Goal: Task Accomplishment & Management: Use online tool/utility

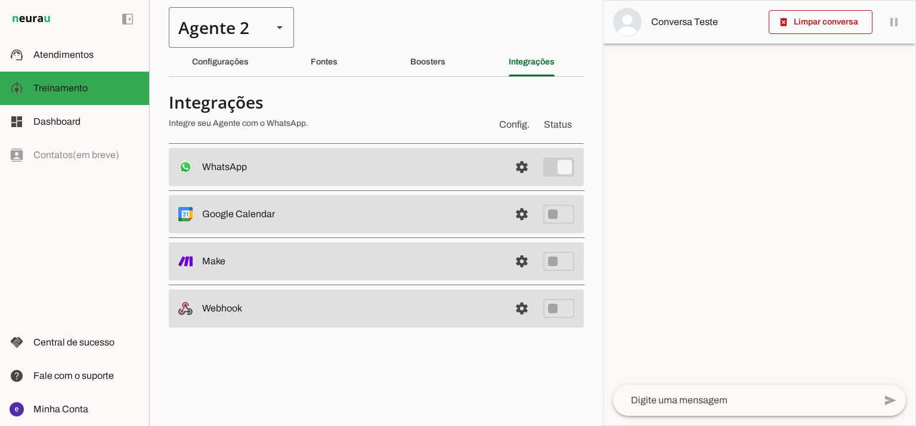
click at [200, 31] on div "Agente 2" at bounding box center [216, 27] width 94 height 41
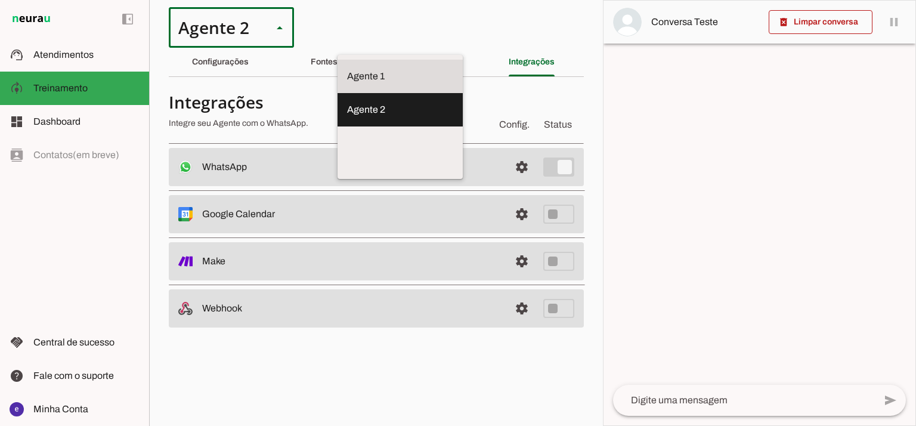
click at [0, 0] on slot "Agente 1" at bounding box center [0, 0] width 0 height 0
type md-outlined-select "12aOQQ7FsmepHgvjII9C"
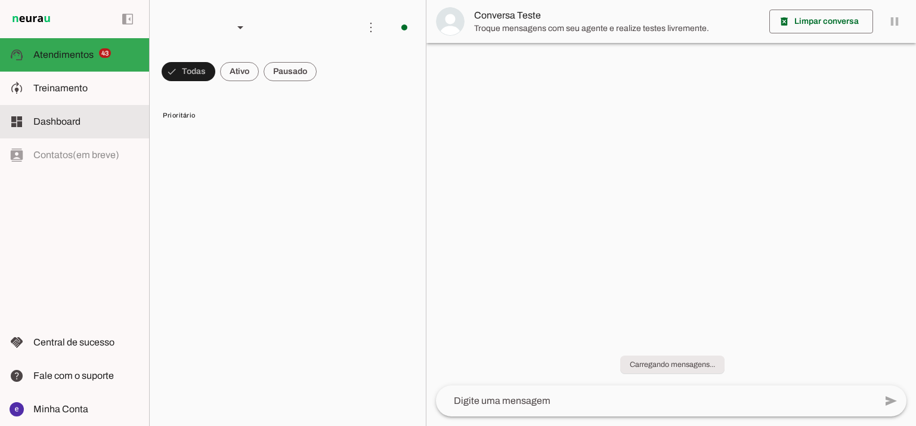
click at [78, 93] on span "Treinamento" at bounding box center [60, 88] width 54 height 10
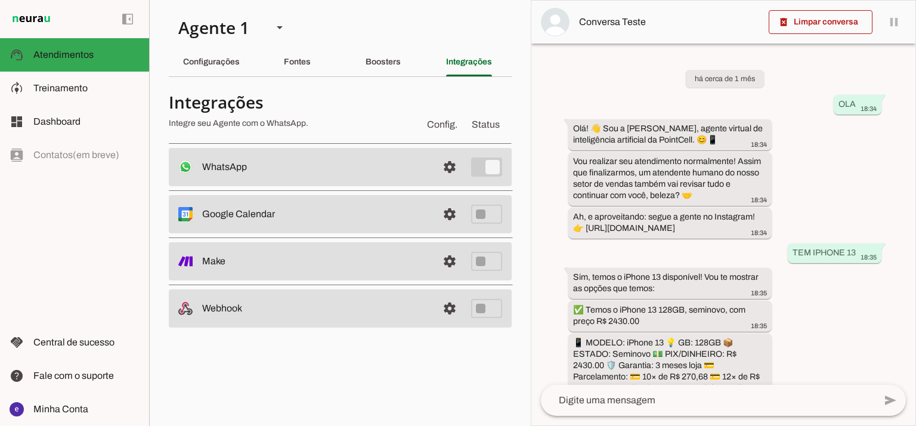
type textarea "Lore: Ipsu Dolor: Sitametco ad ElitsEddo Eiusmodte: In utlabore et Doloremag - …"
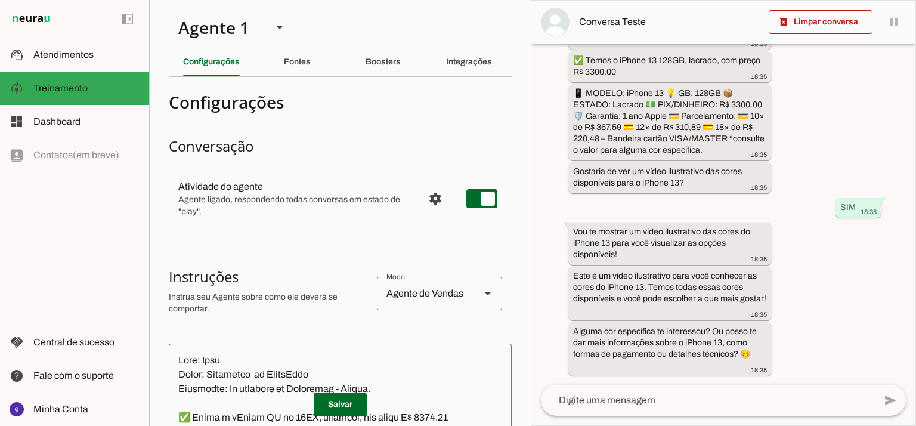
scroll to position [383, 0]
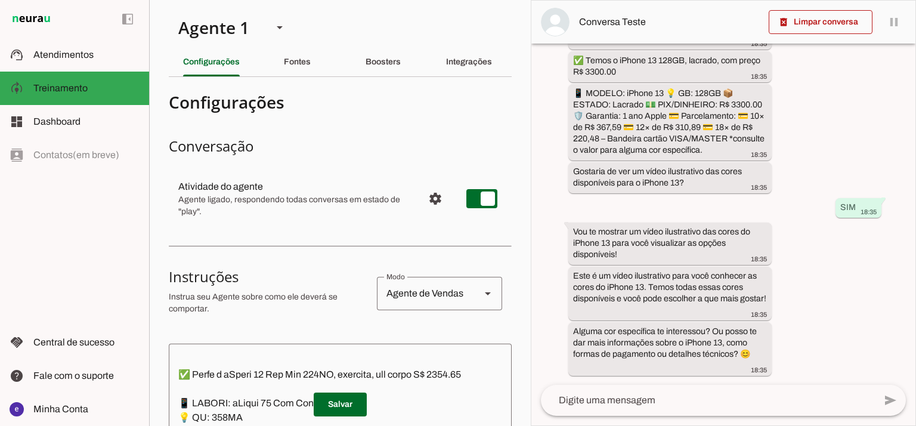
click at [519, 48] on section "Agente 1 Agente 2 Criar Agente Você atingiu o limite de IAs Neurau permitidas. …" at bounding box center [340, 213] width 382 height 426
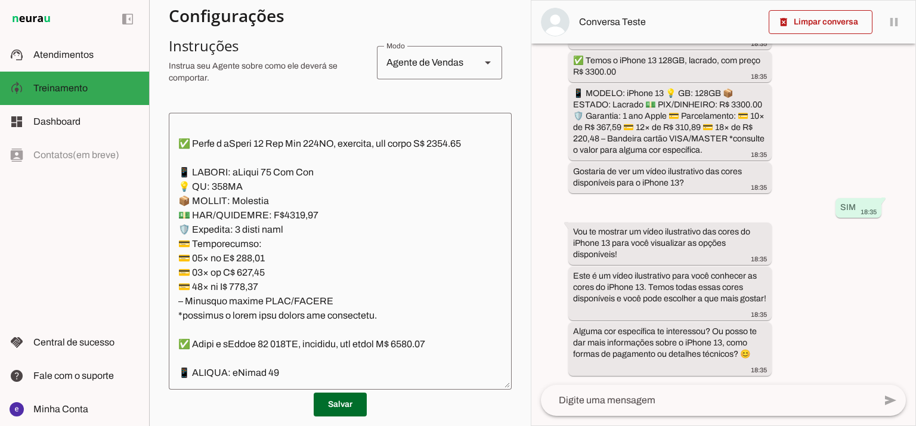
scroll to position [299, 0]
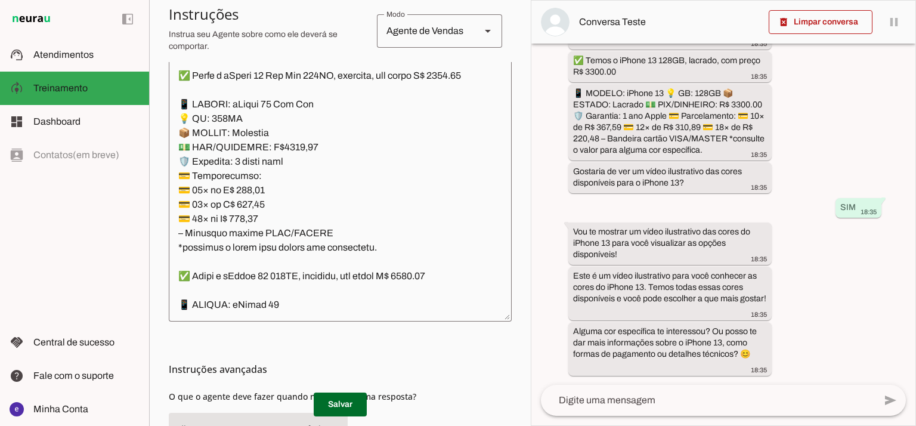
click at [391, 138] on textarea at bounding box center [340, 183] width 343 height 258
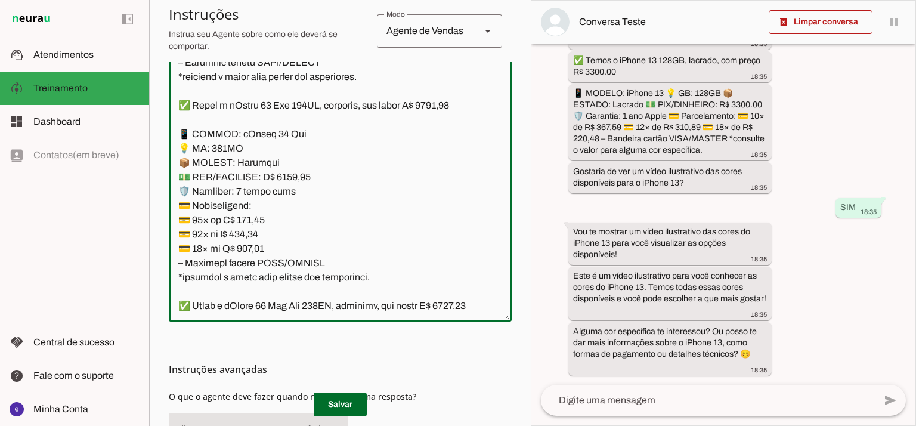
scroll to position [4429, 0]
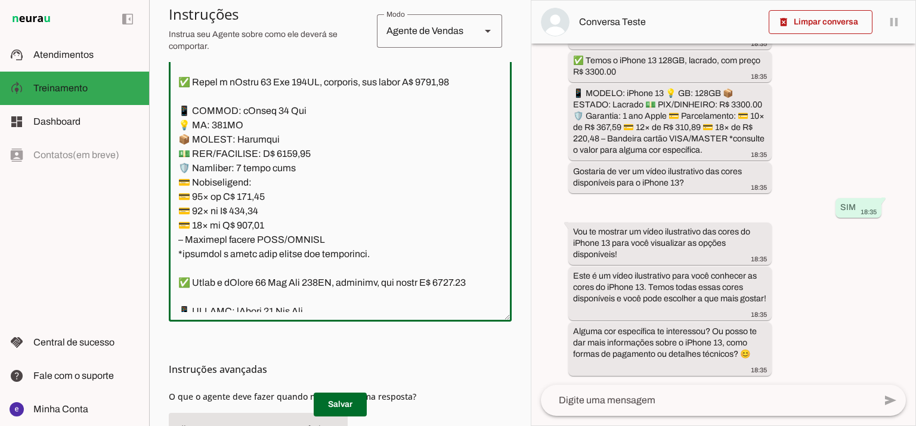
click at [298, 225] on textarea at bounding box center [340, 183] width 343 height 258
click at [292, 233] on textarea at bounding box center [340, 183] width 343 height 258
click at [292, 226] on textarea at bounding box center [340, 183] width 343 height 258
click at [451, 150] on textarea at bounding box center [340, 183] width 343 height 258
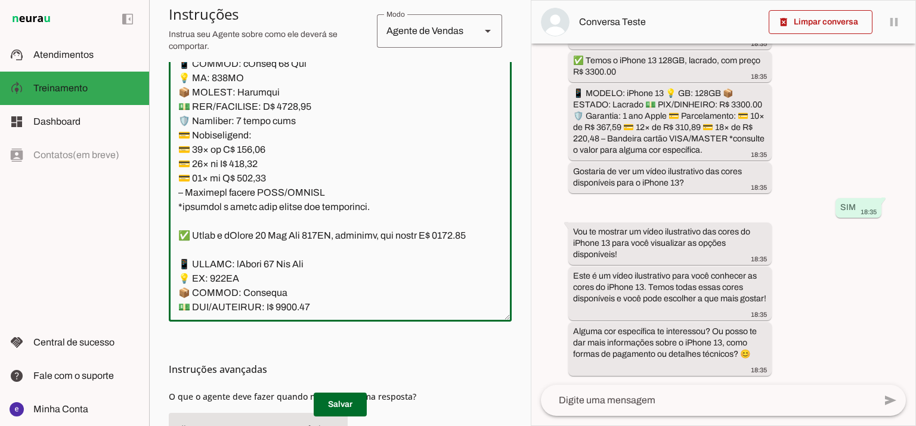
scroll to position [4508, 0]
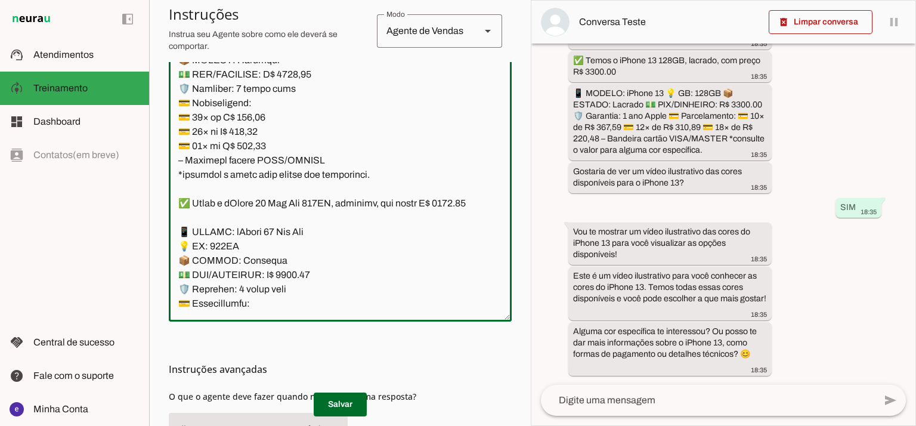
type textarea "Lore: Ipsu Dolor: Sitametco ad ElitsEddo Eiusmodte: In utlabore et Doloremag - …"
type md-outlined-text-field "Lore: Ipsu Dolor: Sitametco ad ElitsEddo Eiusmodte: In utlabore et Doloremag - …"
click at [262, 185] on textarea at bounding box center [340, 183] width 343 height 258
click at [260, 185] on textarea at bounding box center [340, 183] width 343 height 258
click at [248, 187] on textarea at bounding box center [340, 183] width 343 height 258
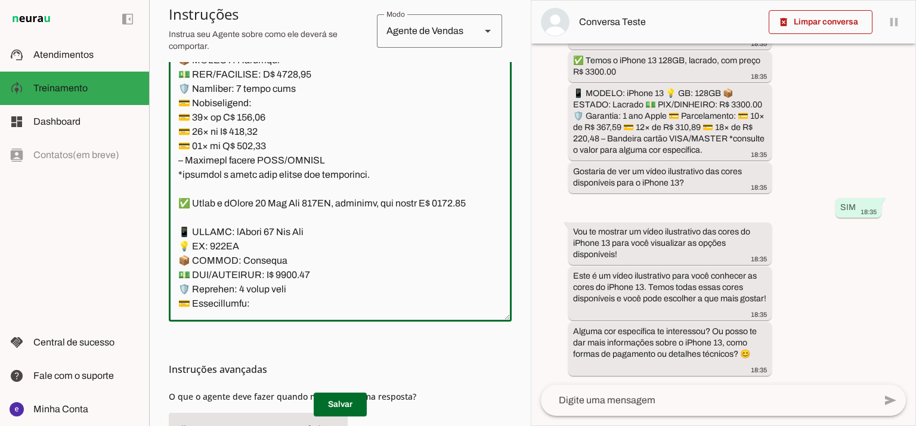
click at [248, 187] on textarea at bounding box center [340, 183] width 343 height 258
paste textarea "05,41"
type textarea "Lore: Ipsu Dolor: Sitametco ad ElitsEddo Eiusmodte: In utlabore et Doloremag - …"
type md-outlined-text-field "Lore: Ipsu Dolor: Sitametco ad ElitsEddo Eiusmodte: In utlabore et Doloremag - …"
click at [241, 197] on textarea at bounding box center [340, 183] width 343 height 258
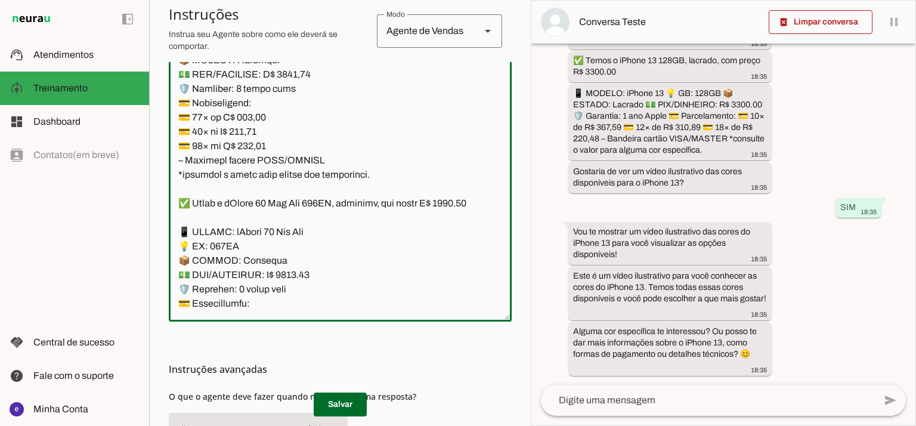
click at [250, 197] on textarea at bounding box center [340, 183] width 343 height 258
paste textarea "25,78"
type textarea "Lore: Ipsu Dolor: Sitametco ad ElitsEddo Eiusmodte: In utlabore et Doloremag - …"
type md-outlined-text-field "Lore: Ipsu Dolor: Sitametco ad ElitsEddo Eiusmodte: In utlabore et Doloremag - …"
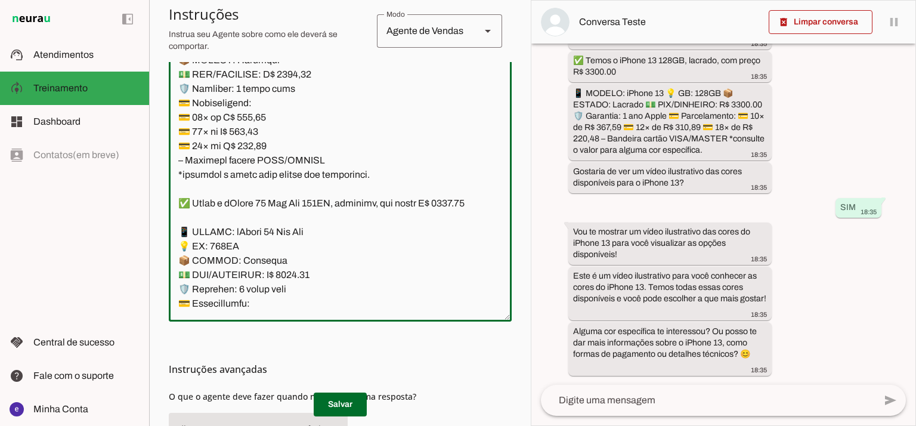
click at [255, 219] on textarea at bounding box center [340, 183] width 343 height 258
paste textarea "258"
type textarea "Lore: Ipsu Dolor: Sitametco ad ElitsEddo Eiusmodte: In utlabore et Doloremag - …"
type md-outlined-text-field "Lore: Ipsu Dolor: Sitametco ad ElitsEddo Eiusmodte: In utlabore et Doloremag - …"
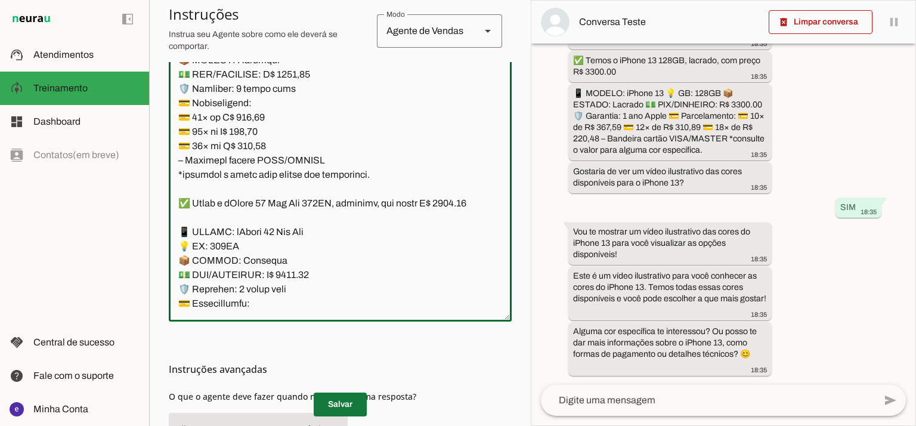
click at [353, 404] on span at bounding box center [340, 404] width 53 height 29
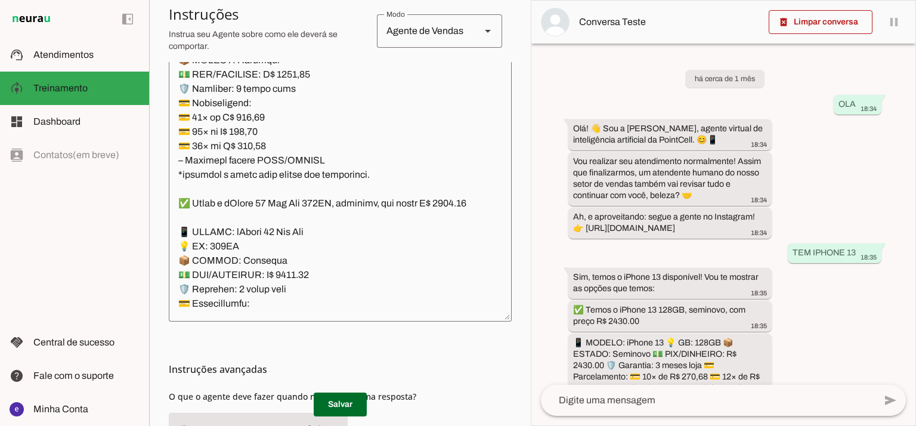
click at [330, 221] on textarea at bounding box center [340, 183] width 343 height 258
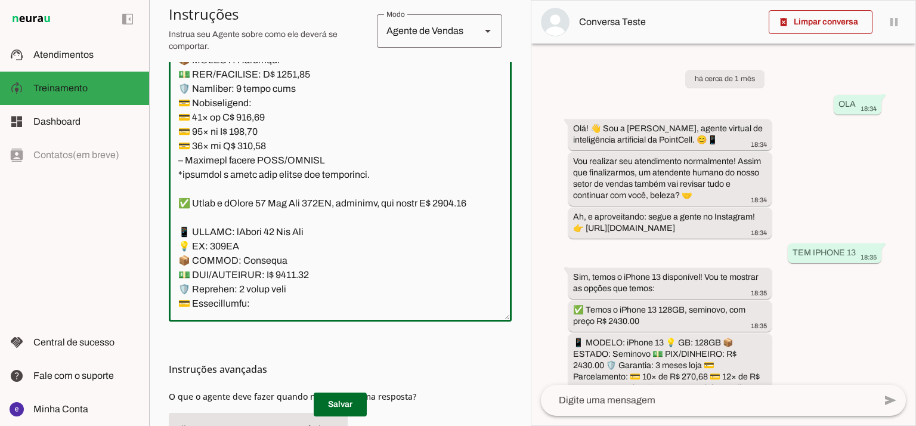
drag, startPoint x: 330, startPoint y: 231, endPoint x: 181, endPoint y: 104, distance: 195.3
click at [181, 104] on textarea at bounding box center [340, 183] width 343 height 258
click at [302, 155] on textarea at bounding box center [340, 183] width 343 height 258
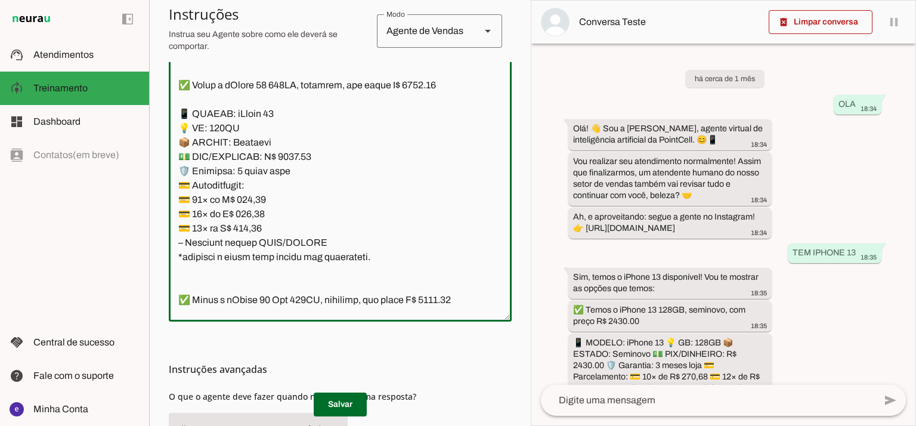
scroll to position [4906, 0]
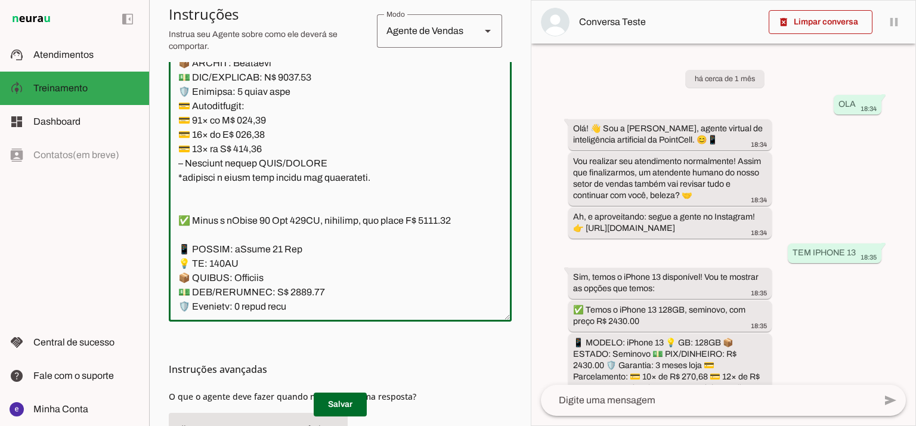
click at [293, 163] on textarea at bounding box center [340, 183] width 343 height 258
click at [434, 92] on textarea at bounding box center [340, 183] width 343 height 258
type textarea "Lore: Ipsu Dolor: Sitametco ad ElitsEddo Eiusmodte: In utlabore et Doloremag - …"
type md-outlined-text-field "Lore: Ipsu Dolor: Sitametco ad ElitsEddo Eiusmodte: In utlabore et Doloremag - …"
click at [262, 203] on textarea at bounding box center [340, 183] width 343 height 258
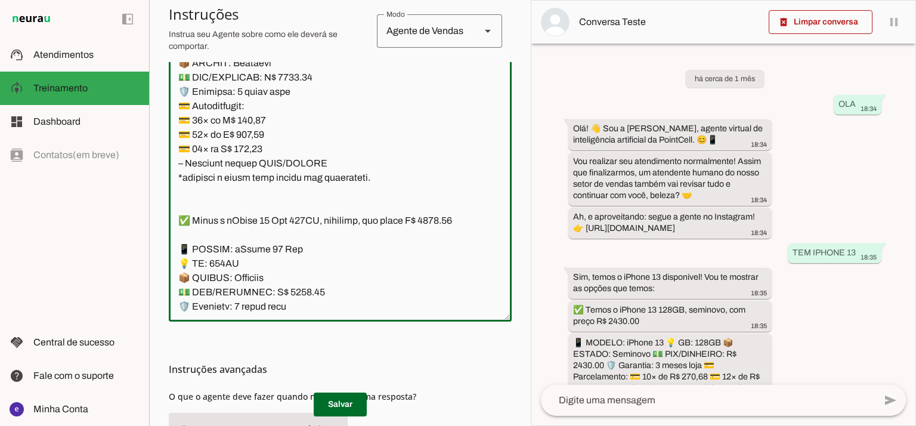
click at [262, 203] on textarea at bounding box center [340, 183] width 343 height 258
paste textarea "476,06"
type textarea "Lore: Ipsu Dolor: Sitametco ad ElitsEddo Eiusmodte: In utlabore et Doloremag - …"
type md-outlined-text-field "Lore: Ipsu Dolor: Sitametco ad ElitsEddo Eiusmodte: In utlabore et Doloremag - …"
click at [255, 216] on textarea at bounding box center [340, 183] width 343 height 258
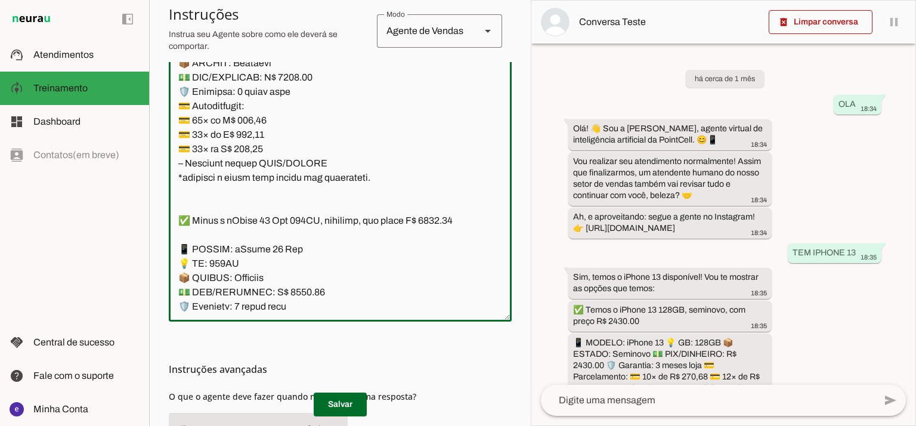
click at [255, 216] on textarea at bounding box center [340, 183] width 343 height 258
paste textarea "01,0"
type textarea "Lore: Ipsu Dolor: Sitametco ad ElitsEddo Eiusmodte: In utlabore et Doloremag - …"
type md-outlined-text-field "Lore: Ipsu Dolor: Sitametco ad ElitsEddo Eiusmodte: In utlabore et Doloremag - …"
click at [248, 231] on textarea at bounding box center [340, 183] width 343 height 258
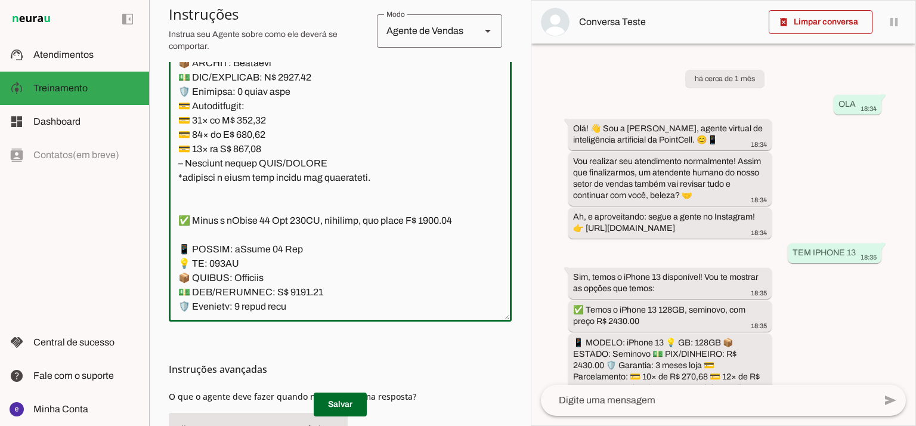
click at [248, 231] on textarea at bounding box center [340, 183] width 343 height 258
paste textarea "243"
drag, startPoint x: 370, startPoint y: 268, endPoint x: 352, endPoint y: 249, distance: 25.3
click at [352, 249] on textarea at bounding box center [340, 183] width 343 height 258
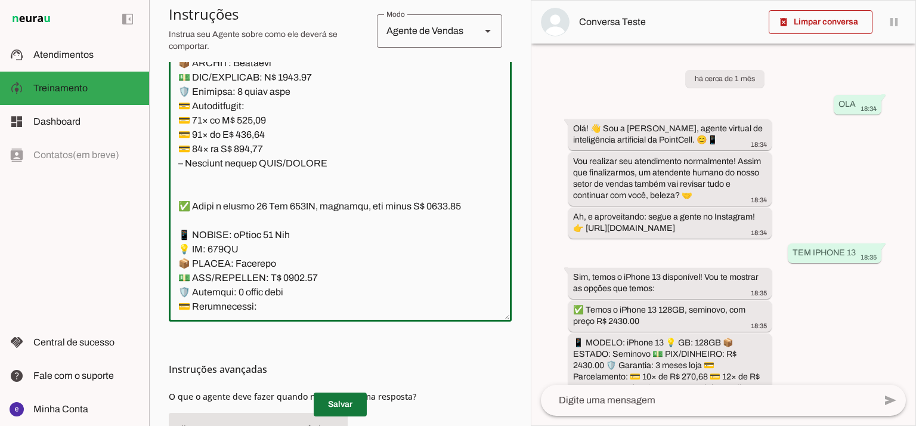
type textarea "Lore: Ipsu Dolor: Sitametco ad ElitsEddo Eiusmodte: In utlabore et Doloremag - …"
type md-outlined-text-field "Lore: Ipsu Dolor: Sitametco ad ElitsEddo Eiusmodte: In utlabore et Doloremag - …"
click at [358, 406] on span at bounding box center [340, 404] width 53 height 29
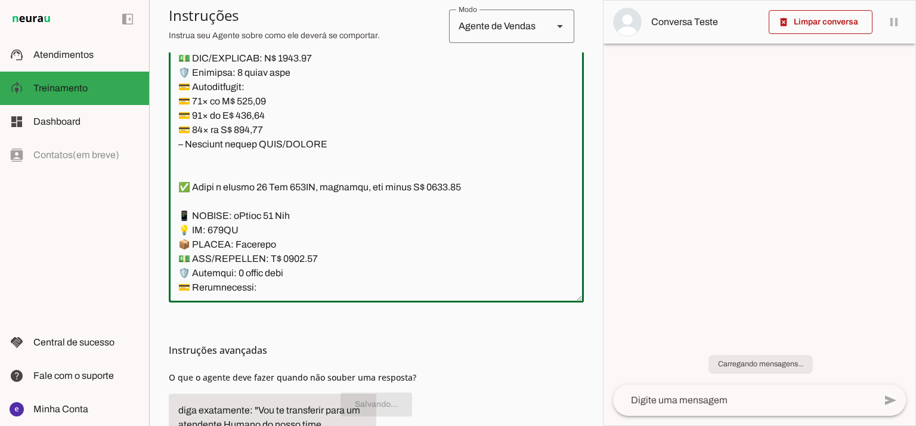
click at [334, 238] on textarea at bounding box center [376, 164] width 415 height 258
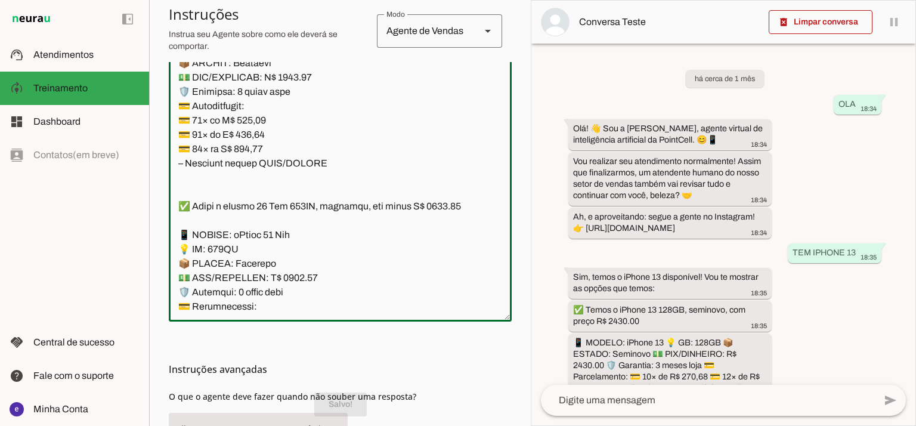
drag, startPoint x: 322, startPoint y: 251, endPoint x: 168, endPoint y: 116, distance: 204.5
click at [169, 116] on div at bounding box center [340, 183] width 343 height 277
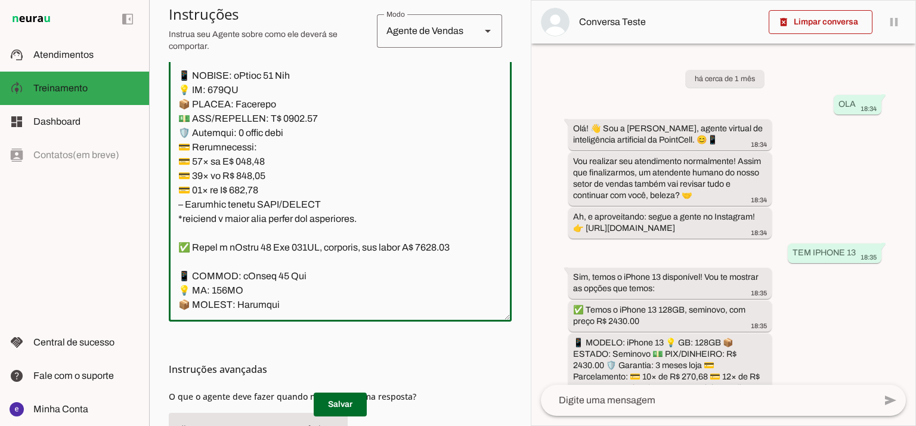
click at [444, 132] on textarea at bounding box center [340, 183] width 343 height 258
click at [288, 203] on textarea at bounding box center [340, 183] width 343 height 258
type textarea "Lore: Ipsu Dolor: Sitametco ad ElitsEddo Eiusmodte: In utlabore et Doloremag - …"
type md-outlined-text-field "Lore: Ipsu Dolor: Sitametco ad ElitsEddo Eiusmodte: In utlabore et Doloremag - …"
click at [249, 240] on textarea at bounding box center [340, 183] width 343 height 258
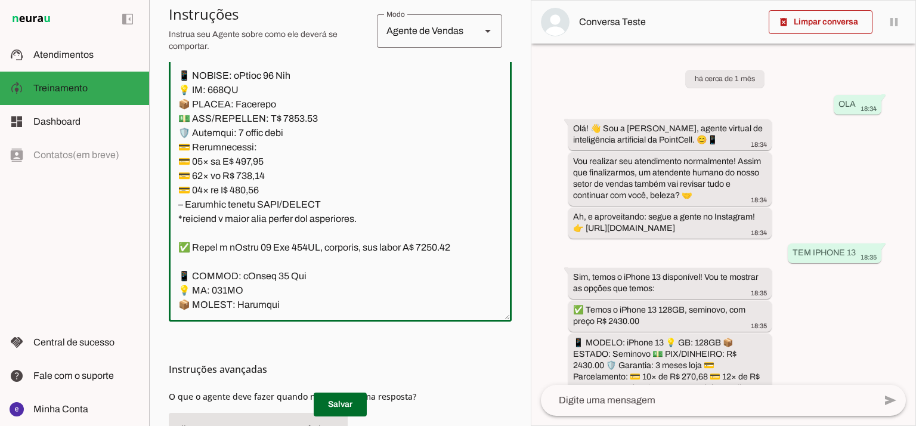
click at [249, 240] on textarea at bounding box center [340, 183] width 343 height 258
paste textarea "59,75"
type textarea "Lore: Ipsu Dolor: Sitametco ad ElitsEddo Eiusmodte: In utlabore et Doloremag - …"
type md-outlined-text-field "Lore: Ipsu Dolor: Sitametco ad ElitsEddo Eiusmodte: In utlabore et Doloremag - …"
click at [253, 262] on textarea at bounding box center [340, 183] width 343 height 258
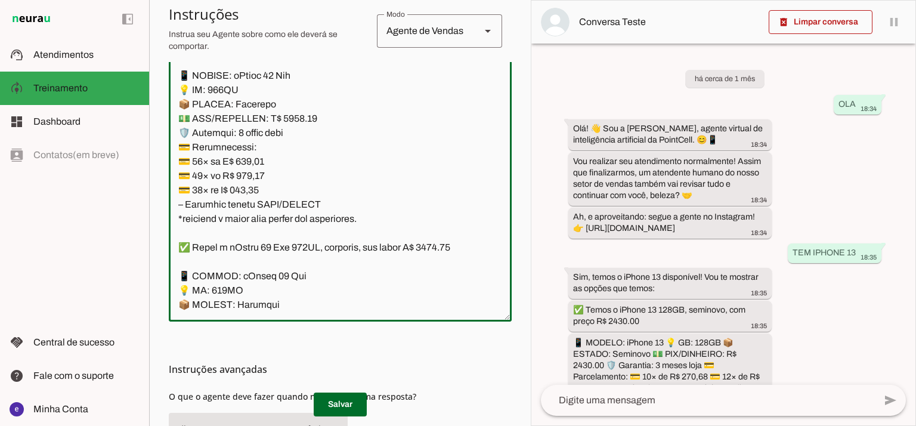
click at [253, 262] on textarea at bounding box center [340, 183] width 343 height 258
paste textarea "71,57"
type textarea "Lore: Ipsu Dolor: Sitametco ad ElitsEddo Eiusmodte: In utlabore et Doloremag - …"
type md-outlined-text-field "Lore: Ipsu Dolor: Sitametco ad ElitsEddo Eiusmodte: In utlabore et Doloremag - …"
click at [246, 276] on textarea at bounding box center [340, 183] width 343 height 258
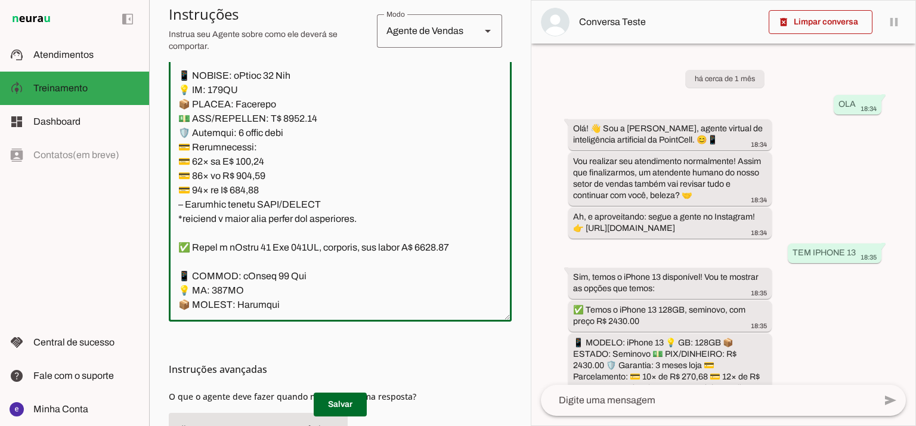
click at [246, 276] on textarea at bounding box center [340, 183] width 343 height 258
paste textarea "286,11"
type textarea "Lore: Ipsu Dolor: Sitametco ad ElitsEddo Eiusmodte: In utlabore et Doloremag - …"
type md-outlined-text-field "Lore: Ipsu Dolor: Sitametco ad ElitsEddo Eiusmodte: In utlabore et Doloremag - …"
click at [358, 401] on span at bounding box center [340, 404] width 53 height 29
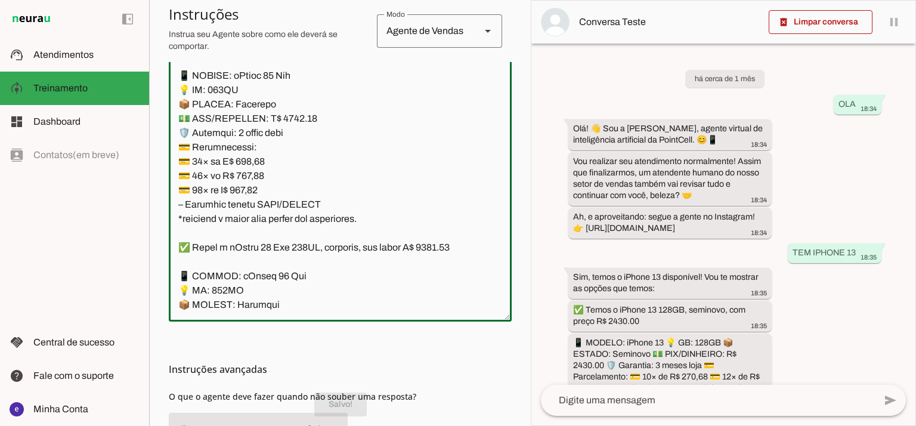
drag, startPoint x: 331, startPoint y: 287, endPoint x: 170, endPoint y: 166, distance: 201.5
click at [170, 166] on textarea at bounding box center [340, 183] width 343 height 258
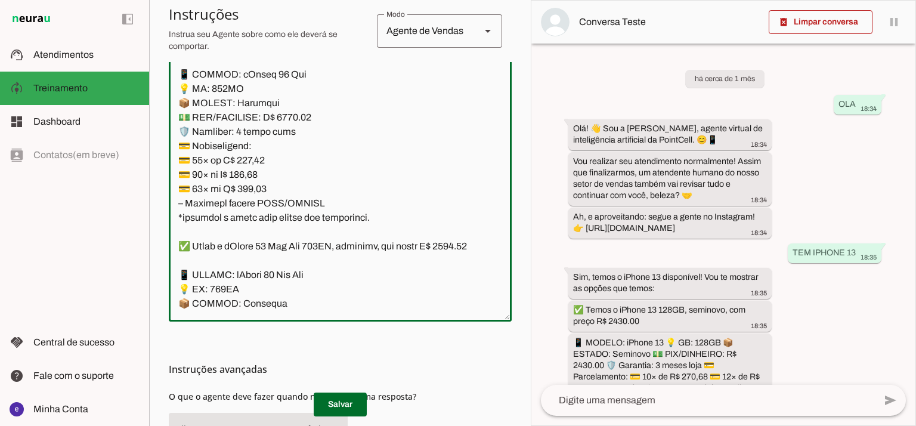
scroll to position [5304, 0]
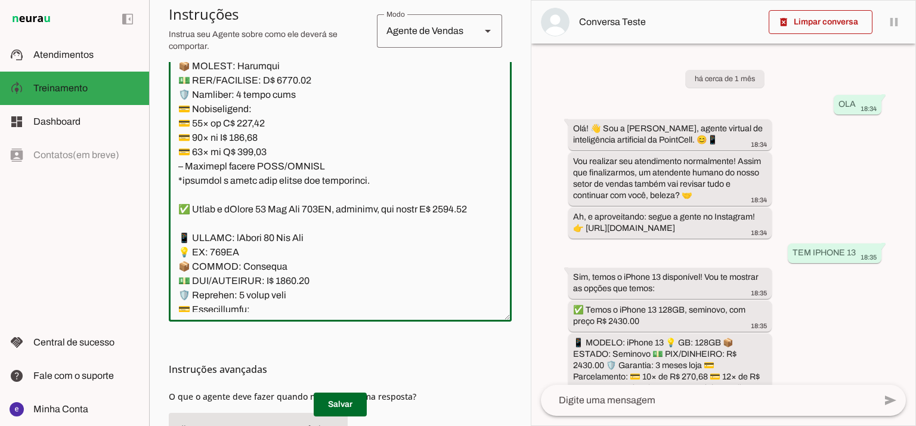
click at [331, 210] on textarea at bounding box center [340, 183] width 343 height 258
drag, startPoint x: 374, startPoint y: 267, endPoint x: 188, endPoint y: 82, distance: 262.2
click at [188, 82] on textarea at bounding box center [340, 183] width 343 height 258
type textarea "Lore: Ipsu Dolor: Sitametco ad ElitsEddo Eiusmodte: In utlabore et Doloremag - …"
type md-outlined-text-field "Lore: Ipsu Dolor: Sitametco ad ElitsEddo Eiusmodte: In utlabore et Doloremag - …"
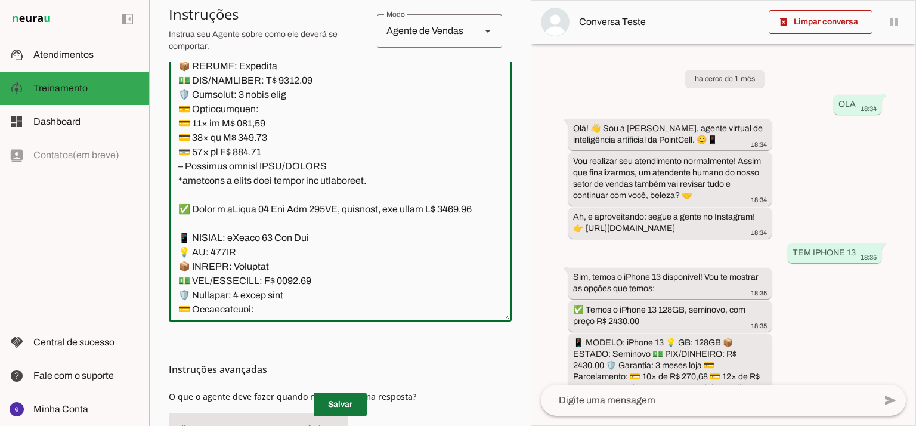
click at [361, 411] on span at bounding box center [340, 404] width 53 height 29
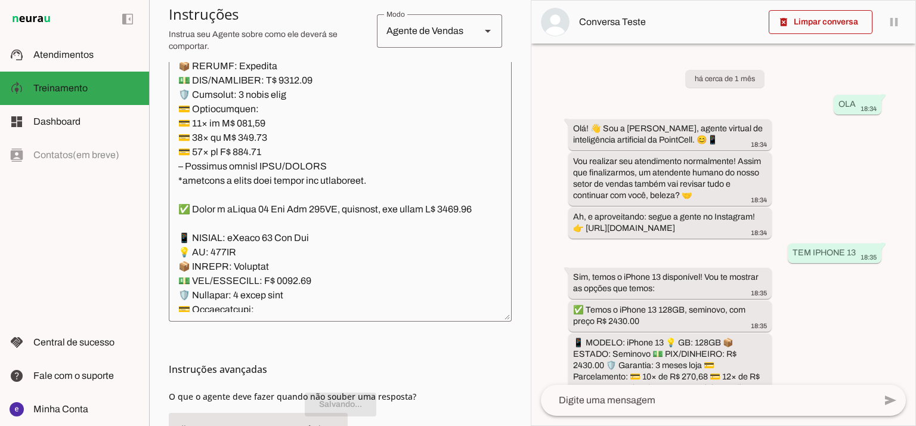
click at [305, 171] on textarea at bounding box center [340, 183] width 343 height 258
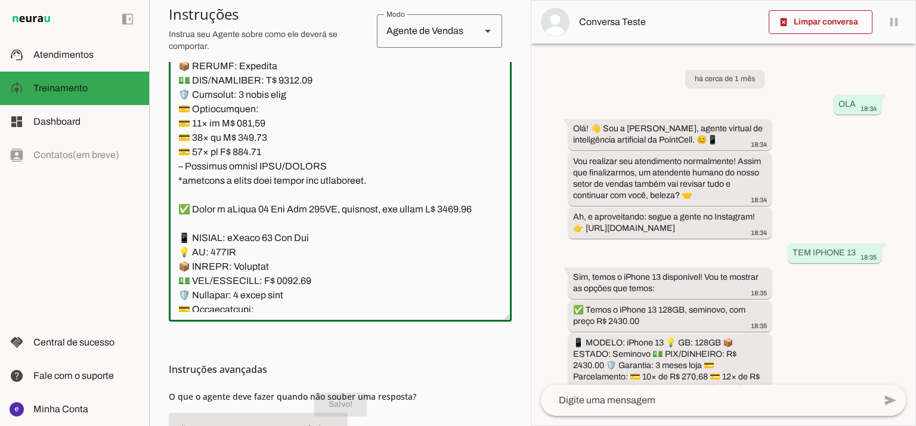
click at [291, 164] on textarea at bounding box center [340, 183] width 343 height 258
click at [296, 185] on textarea at bounding box center [340, 183] width 343 height 258
click at [193, 107] on textarea at bounding box center [340, 183] width 343 height 258
type textarea "Lore: Ipsu Dolor: Sitametco ad ElitsEddo Eiusmodte: In utlabore et Doloremag - …"
type md-outlined-text-field "Lore: Ipsu Dolor: Sitametco ad ElitsEddo Eiusmodte: In utlabore et Doloremag - …"
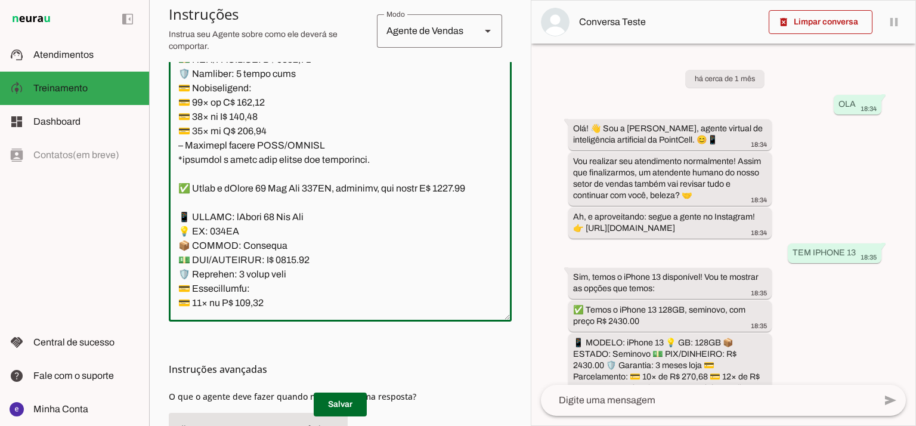
scroll to position [4588, 0]
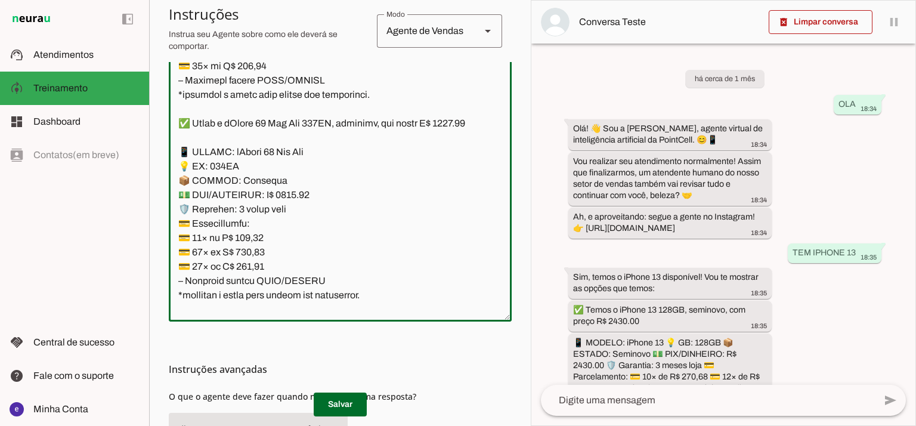
click at [255, 106] on textarea at bounding box center [340, 183] width 343 height 258
paste textarea "17,96"
type textarea "Lore: Ipsu Dolor: Sitametco ad ElitsEddo Eiusmodte: In utlabore et Doloremag - …"
type md-outlined-text-field "Lore: Ipsu Dolor: Sitametco ad ElitsEddo Eiusmodte: In utlabore et Doloremag - …"
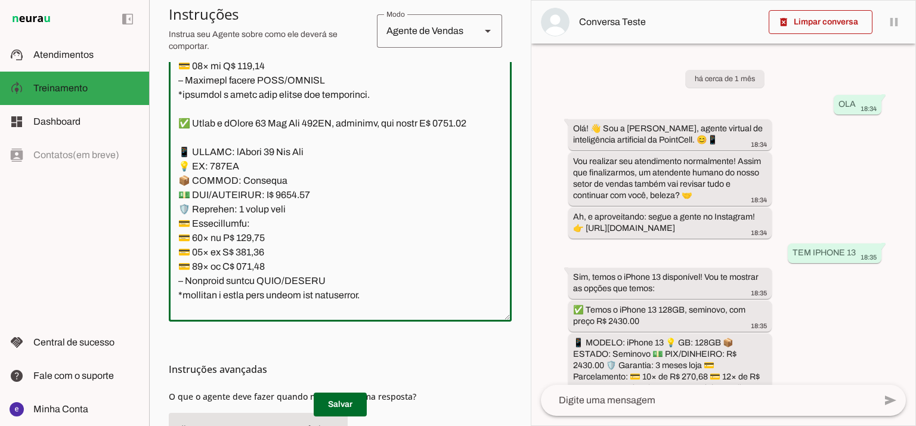
click at [261, 120] on textarea at bounding box center [340, 183] width 343 height 258
paste textarea "38,07"
type textarea "Lore: Ipsu Dolor: Sitametco ad ElitsEddo Eiusmodte: In utlabore et Doloremag - …"
type md-outlined-text-field "Lore: Ipsu Dolor: Sitametco ad ElitsEddo Eiusmodte: In utlabore et Doloremag - …"
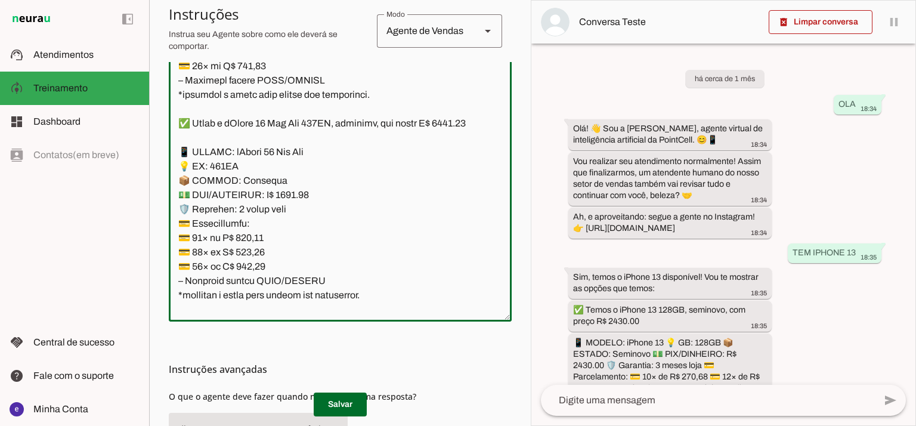
click at [265, 135] on textarea at bounding box center [340, 183] width 343 height 258
click at [251, 133] on textarea at bounding box center [340, 183] width 343 height 258
paste textarea "310,67"
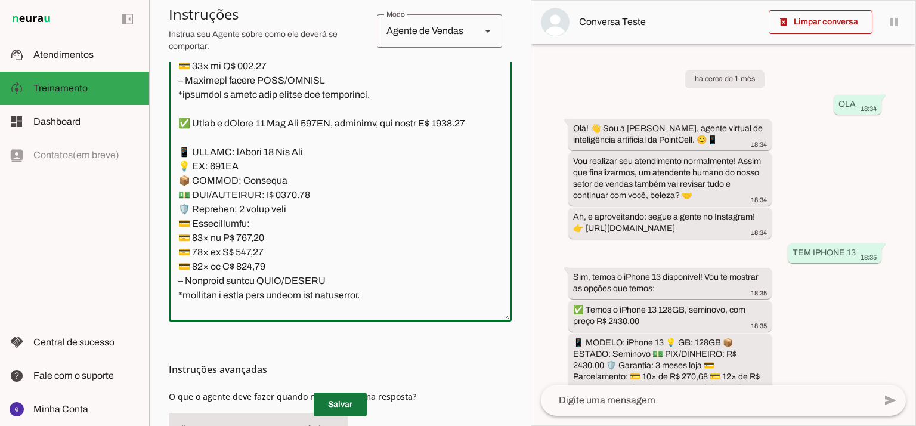
type textarea "Lore: Ipsu Dolor: Sitametco ad ElitsEddo Eiusmodte: In utlabore et Doloremag - …"
type md-outlined-text-field "Lore: Ipsu Dolor: Sitametco ad ElitsEddo Eiusmodte: In utlabore et Doloremag - …"
click at [351, 405] on span at bounding box center [340, 404] width 53 height 29
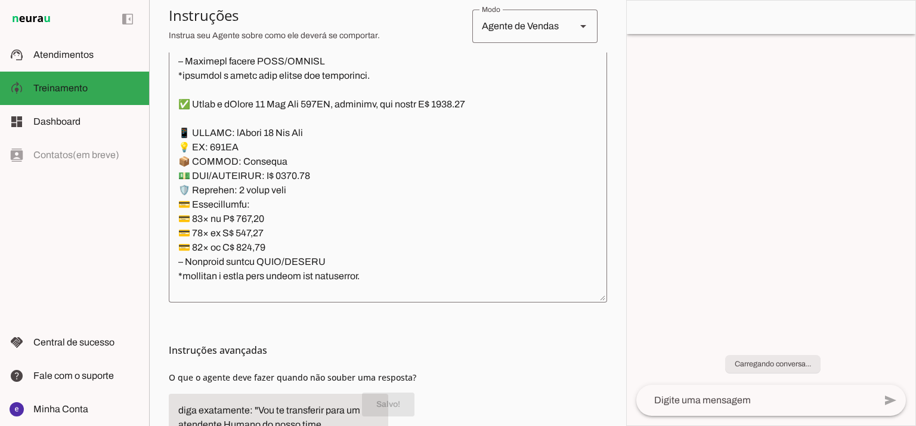
click at [337, 173] on textarea at bounding box center [388, 164] width 438 height 258
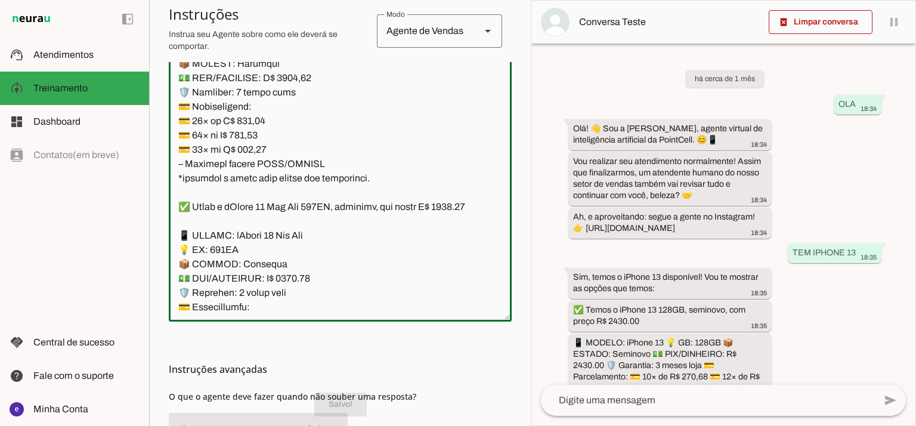
scroll to position [4508, 0]
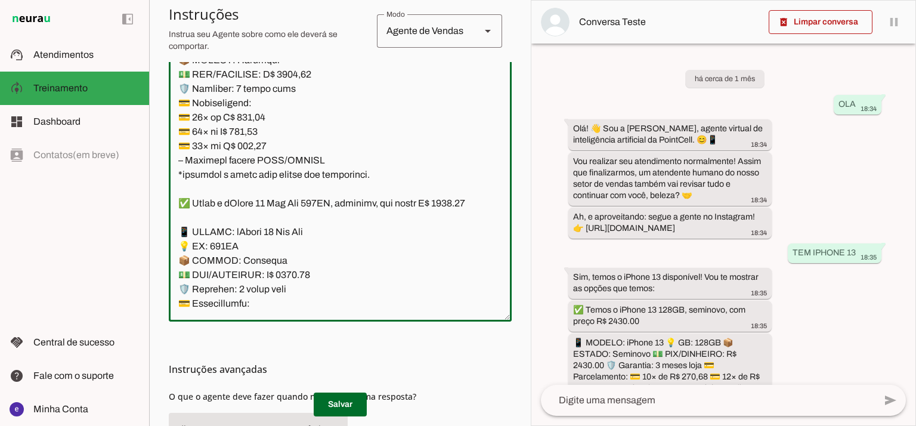
drag, startPoint x: 326, startPoint y: 233, endPoint x: 175, endPoint y: 108, distance: 195.6
click at [175, 108] on textarea at bounding box center [340, 183] width 343 height 258
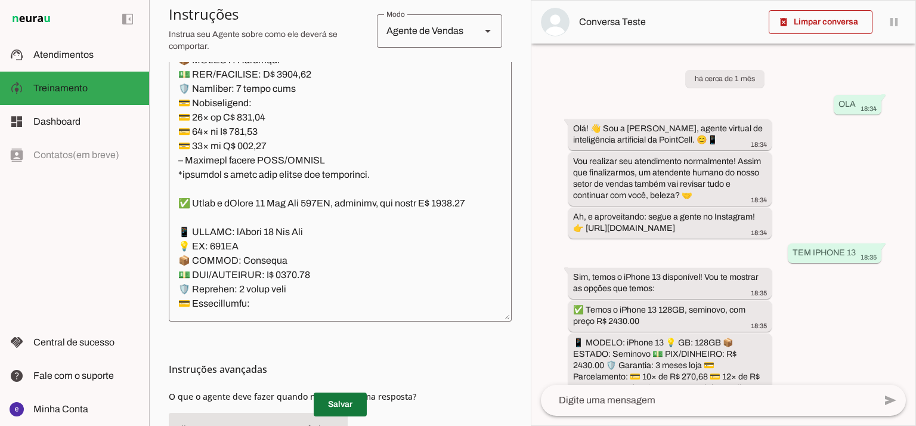
click at [347, 398] on span at bounding box center [340, 404] width 53 height 29
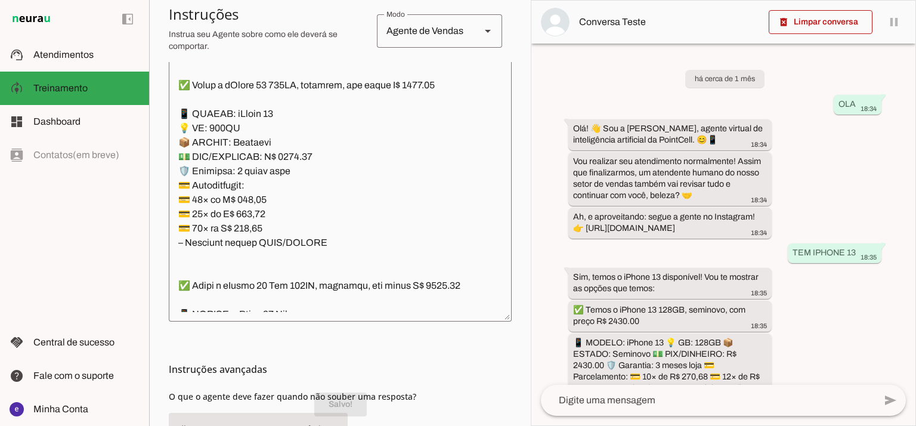
scroll to position [4906, 0]
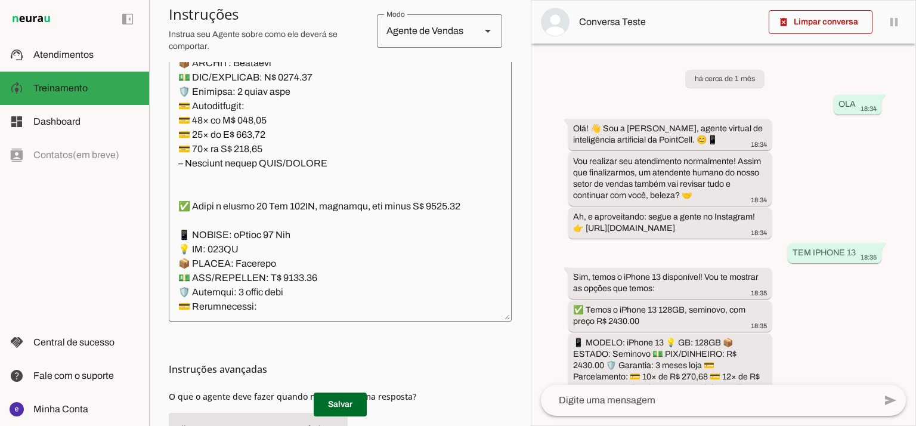
click at [249, 207] on textarea at bounding box center [340, 183] width 343 height 258
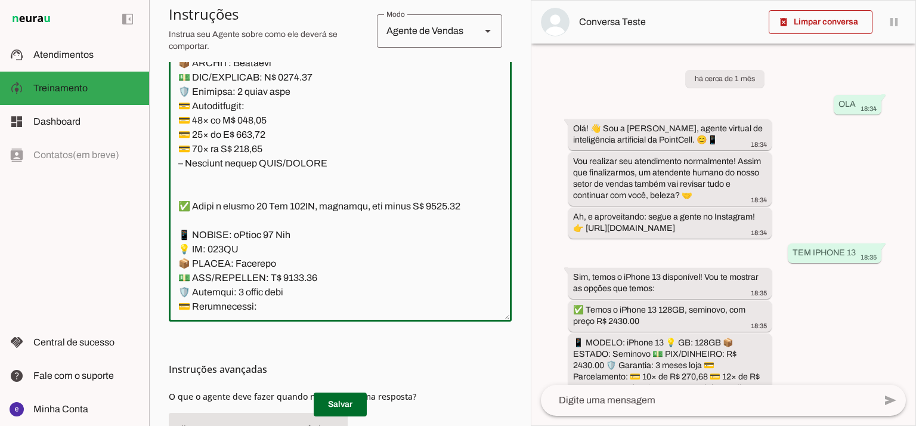
click at [249, 207] on textarea at bounding box center [340, 183] width 343 height 258
paste textarea "87,89"
type textarea "Lore: Ipsu Dolor: Sitametco ad ElitsEddo Eiusmodte: In utlabore et Doloremag - …"
type md-outlined-text-field "Lore: Ipsu Dolor: Sitametco ad ElitsEddo Eiusmodte: In utlabore et Doloremag - …"
click at [261, 219] on textarea at bounding box center [340, 183] width 343 height 258
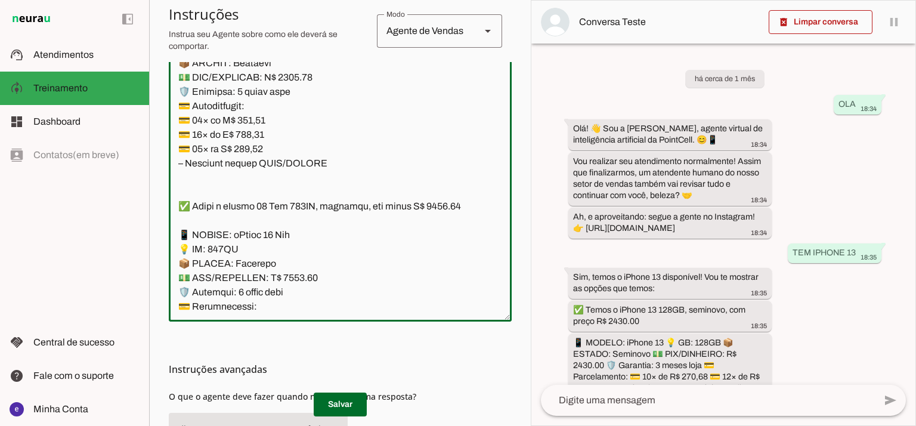
click at [261, 219] on textarea at bounding box center [340, 183] width 343 height 258
paste textarea "12,63"
type textarea "Lore: Ipsu Dolor: Sitametco ad ElitsEddo Eiusmodte: In utlabore et Doloremag - …"
type md-outlined-text-field "Lore: Ipsu Dolor: Sitametco ad ElitsEddo Eiusmodte: In utlabore et Doloremag - …"
click at [253, 235] on textarea at bounding box center [340, 183] width 343 height 258
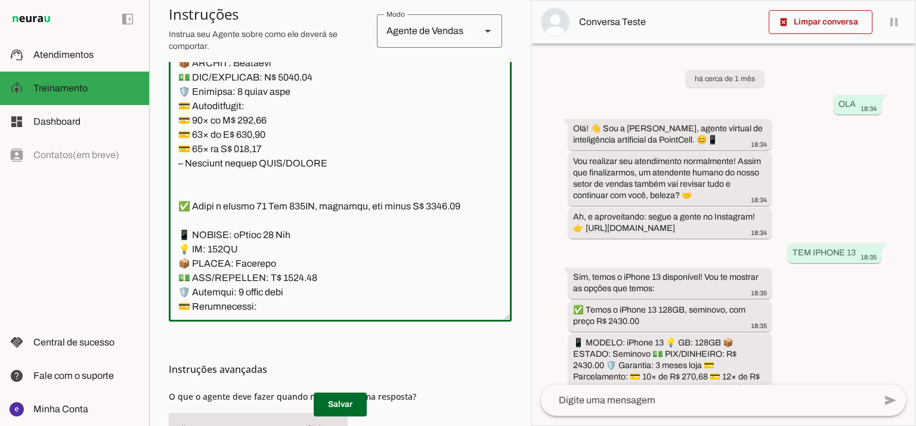
click at [253, 235] on textarea at bounding box center [340, 183] width 343 height 258
paste textarea "92,6"
type textarea "Lore: Ipsu Dolor: Sitametco ad ElitsEddo Eiusmodte: In utlabore et Doloremag - …"
type md-outlined-text-field "Lore: Ipsu Dolor: Sitametco ad ElitsEddo Eiusmodte: In utlabore et Doloremag - …"
click at [352, 399] on span at bounding box center [340, 404] width 53 height 29
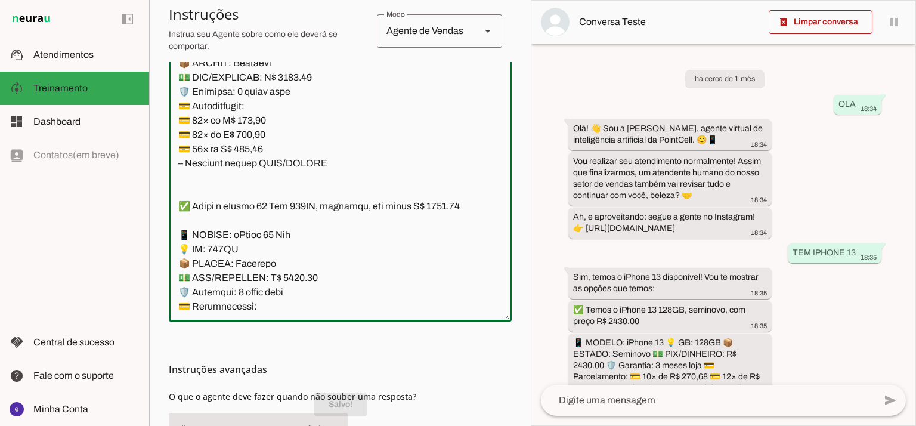
drag, startPoint x: 323, startPoint y: 252, endPoint x: 154, endPoint y: 118, distance: 215.2
click at [154, 118] on section "Agente 1 Agente 2 Criar Agente Você atingiu o limite de IAs Neurau permitidas. …" at bounding box center [340, 213] width 382 height 426
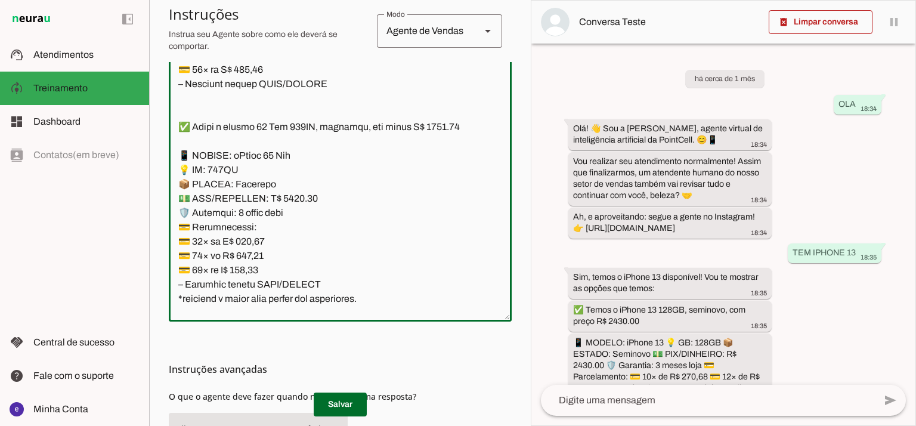
scroll to position [5065, 0]
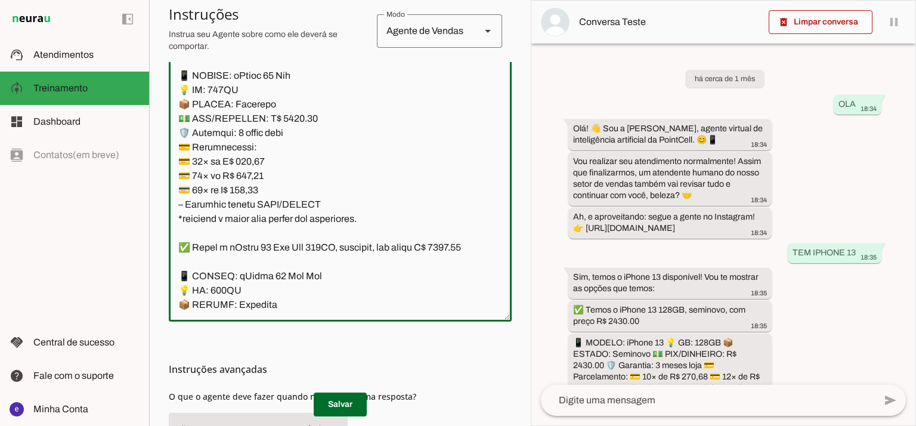
click at [250, 243] on textarea at bounding box center [340, 183] width 343 height 258
paste textarea "73,66"
type textarea "Lore: Ipsu Dolor: Sitametco ad ElitsEddo Eiusmodte: In utlabore et Doloremag - …"
type md-outlined-text-field "Lore: Ipsu Dolor: Sitametco ad ElitsEddo Eiusmodte: In utlabore et Doloremag - …"
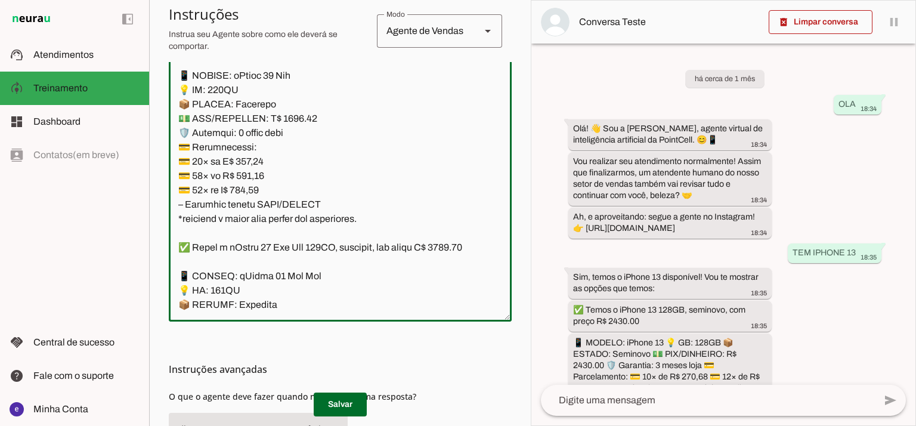
click at [252, 261] on textarea at bounding box center [340, 183] width 343 height 258
paste textarea "85,18"
type textarea "Lore: Ipsu Dolor: Sitametco ad ElitsEddo Eiusmodte: In utlabore et Doloremag - …"
type md-outlined-text-field "Lore: Ipsu Dolor: Sitametco ad ElitsEddo Eiusmodte: In utlabore et Doloremag - …"
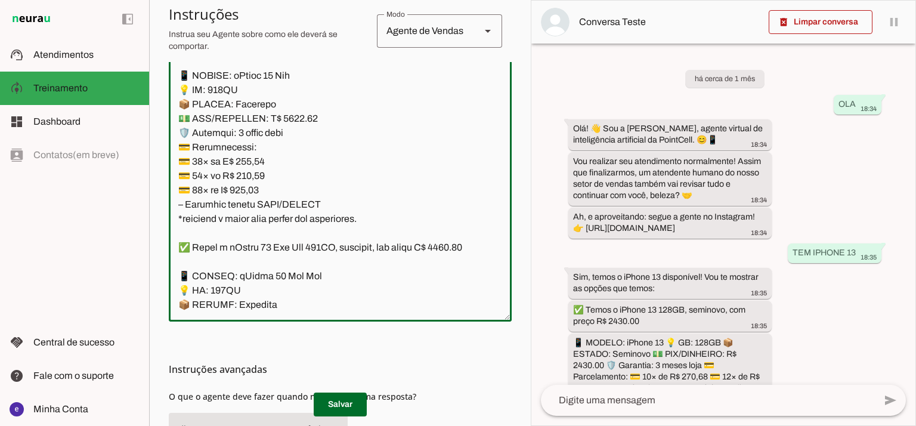
click at [260, 274] on textarea at bounding box center [340, 183] width 343 height 258
paste textarea "344,08"
type textarea "Lore: Ipsu Dolor: Sitametco ad ElitsEddo Eiusmodte: In utlabore et Doloremag - …"
type md-outlined-text-field "Lore: Ipsu Dolor: Sitametco ad ElitsEddo Eiusmodte: In utlabore et Doloremag - …"
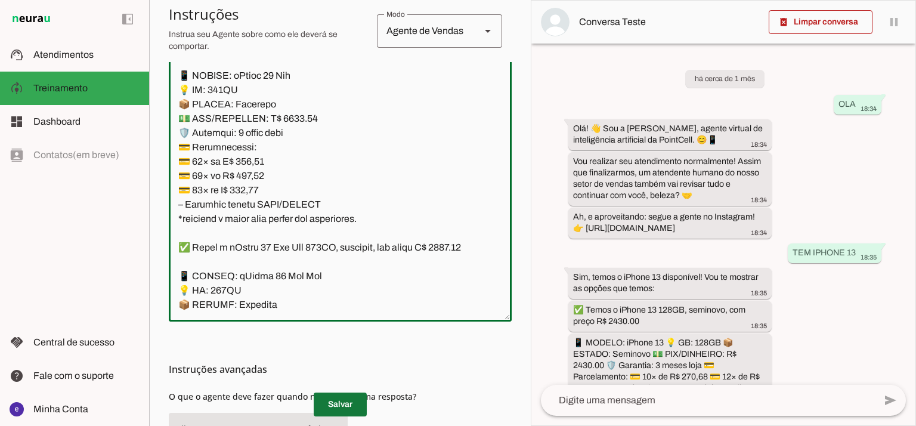
click at [348, 409] on span at bounding box center [340, 404] width 53 height 29
drag, startPoint x: 324, startPoint y: 288, endPoint x: 169, endPoint y: 166, distance: 196.9
click at [169, 166] on textarea at bounding box center [340, 183] width 343 height 258
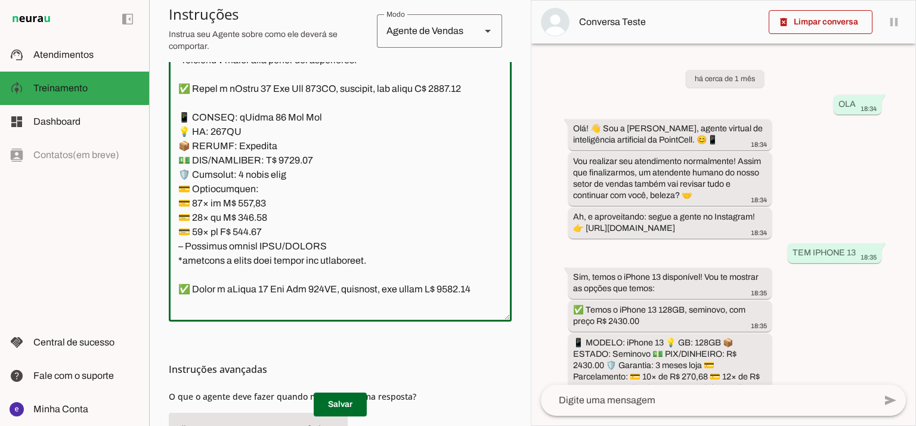
scroll to position [5304, 0]
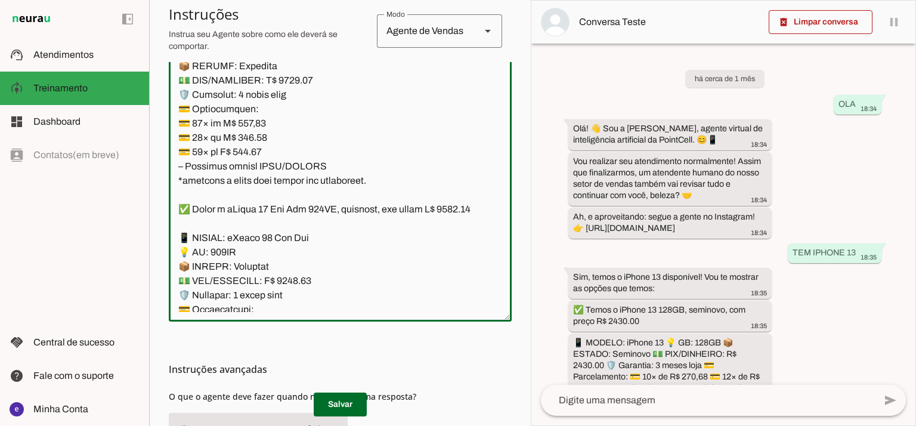
click at [253, 219] on textarea at bounding box center [340, 183] width 343 height 258
paste textarea "696,19"
type textarea "Lore: Ipsu Dolor: Sitametco ad ElitsEddo Eiusmodte: In utlabore et Doloremag - …"
type md-outlined-text-field "Lore: Ipsu Dolor: Sitametco ad ElitsEddo Eiusmodte: In utlabore et Doloremag - …"
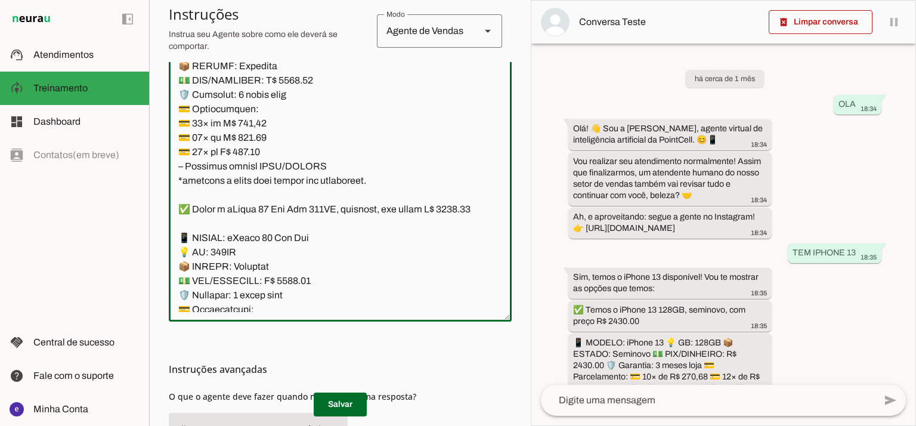
click at [266, 235] on textarea at bounding box center [340, 183] width 343 height 258
click at [248, 233] on textarea at bounding box center [340, 183] width 343 height 258
paste textarea "588,80"
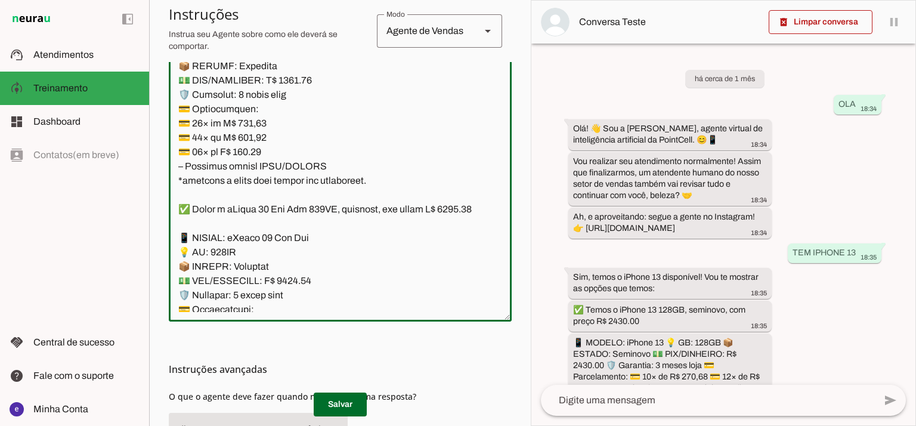
type textarea "Lore: Ipsu Dolor: Sitametco ad ElitsEddo Eiusmodte: In utlabore et Doloremag - …"
type md-outlined-text-field "Lore: Ipsu Dolor: Sitametco ad ElitsEddo Eiusmodte: In utlabore et Doloremag - …"
click at [246, 254] on textarea at bounding box center [340, 183] width 343 height 258
paste textarea "17,5"
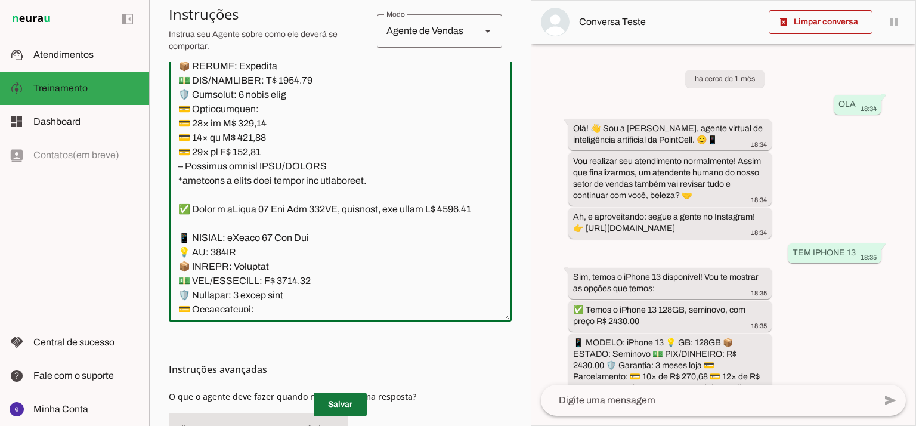
type textarea "Lore: Ipsu Dolor: Sitametco ad ElitsEddo Eiusmodte: In utlabore et Doloremag - …"
type md-outlined-text-field "Lore: Ipsu Dolor: Sitametco ad ElitsEddo Eiusmodte: In utlabore et Doloremag - …"
click at [348, 402] on span at bounding box center [340, 404] width 53 height 29
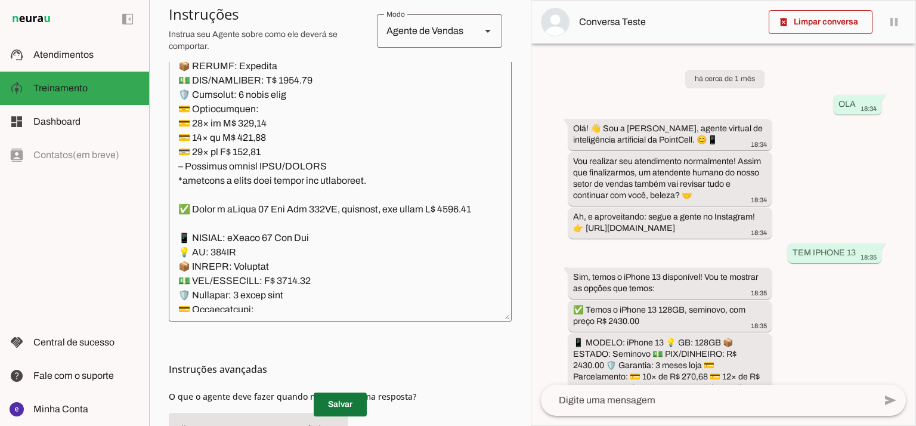
click at [352, 396] on span at bounding box center [340, 404] width 53 height 29
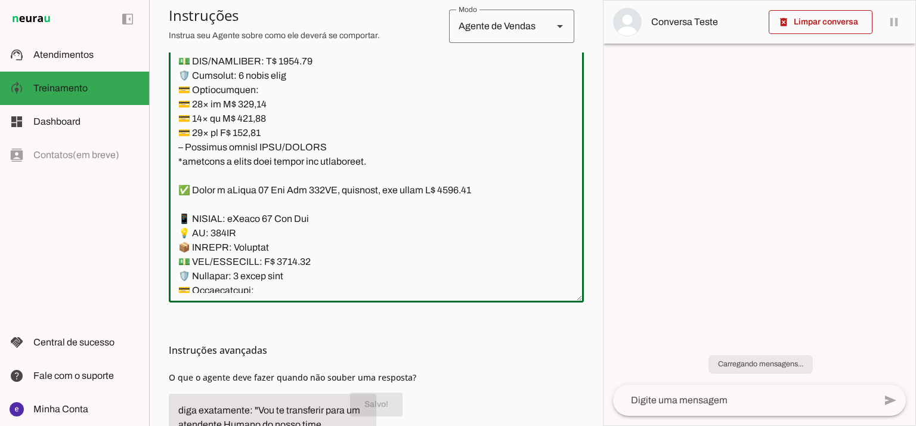
click at [304, 180] on textarea at bounding box center [376, 164] width 415 height 258
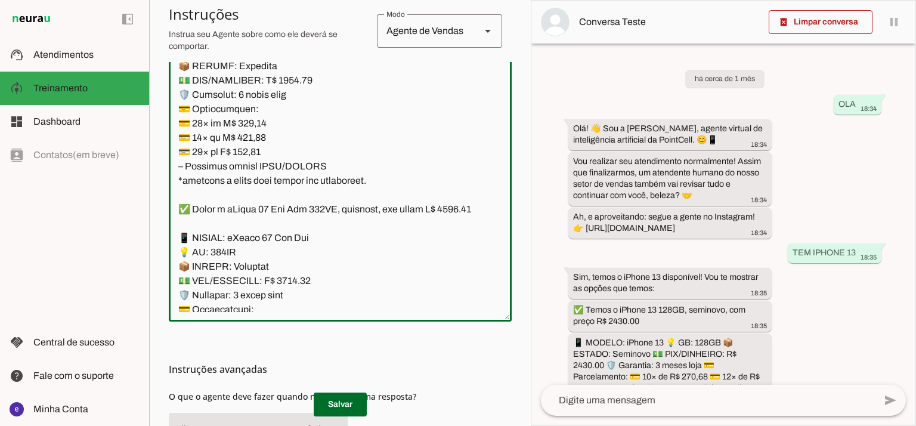
drag, startPoint x: 323, startPoint y: 271, endPoint x: 195, endPoint y: 150, distance: 176.3
click at [195, 150] on textarea at bounding box center [340, 183] width 343 height 258
click at [246, 188] on textarea at bounding box center [340, 183] width 343 height 258
drag, startPoint x: 323, startPoint y: 262, endPoint x: 173, endPoint y: 140, distance: 193.7
click at [173, 140] on textarea at bounding box center [340, 183] width 343 height 258
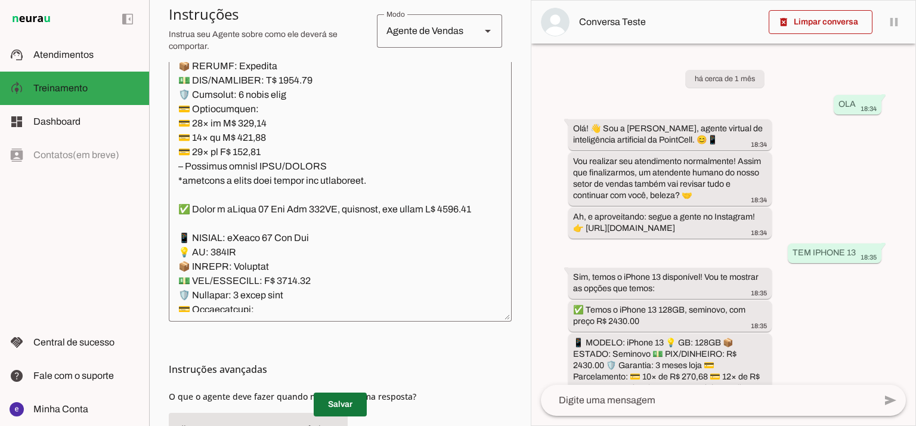
click at [356, 405] on span at bounding box center [340, 404] width 53 height 29
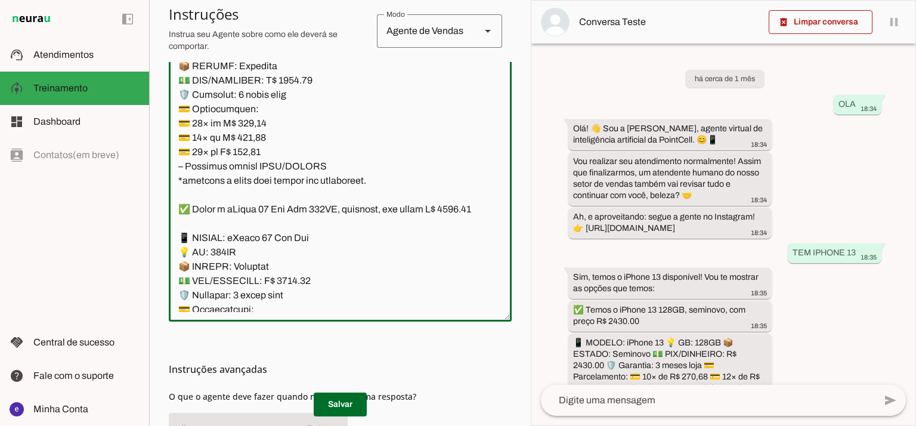
click at [315, 153] on textarea at bounding box center [340, 183] width 343 height 258
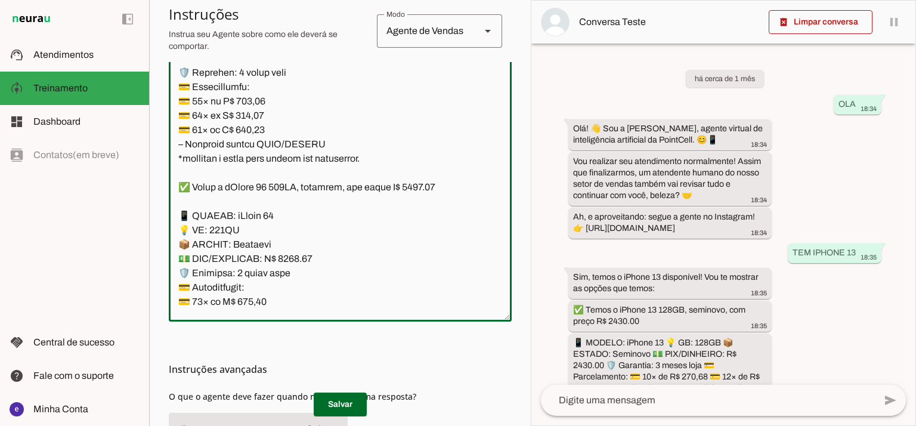
scroll to position [4747, 0]
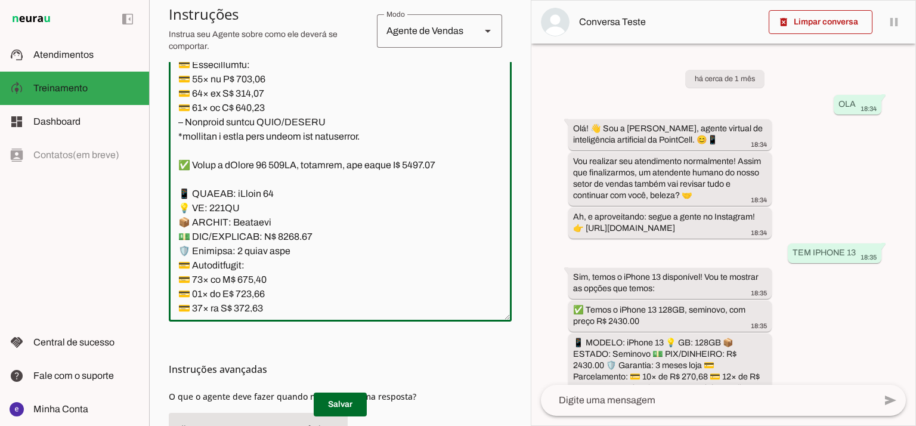
click at [306, 162] on textarea at bounding box center [340, 183] width 343 height 258
click at [292, 123] on textarea at bounding box center [340, 183] width 343 height 258
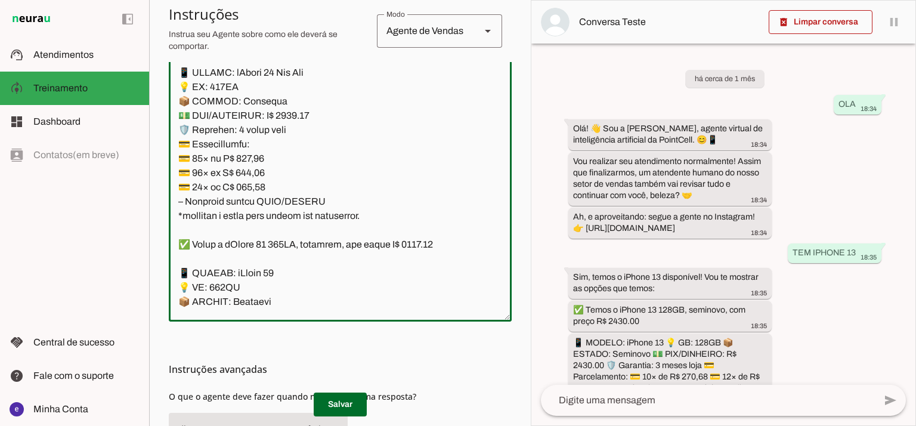
click at [187, 128] on textarea at bounding box center [340, 183] width 343 height 258
type textarea "Lore: Ipsu Dolor: Sitametco ad ElitsEddo Eiusmodte: In utlabore et Doloremag - …"
type md-outlined-text-field "Lore: Ipsu Dolor: Sitametco ad ElitsEddo Eiusmodte: In utlabore et Doloremag - …"
click at [251, 253] on textarea at bounding box center [340, 183] width 343 height 258
click at [260, 243] on textarea at bounding box center [340, 183] width 343 height 258
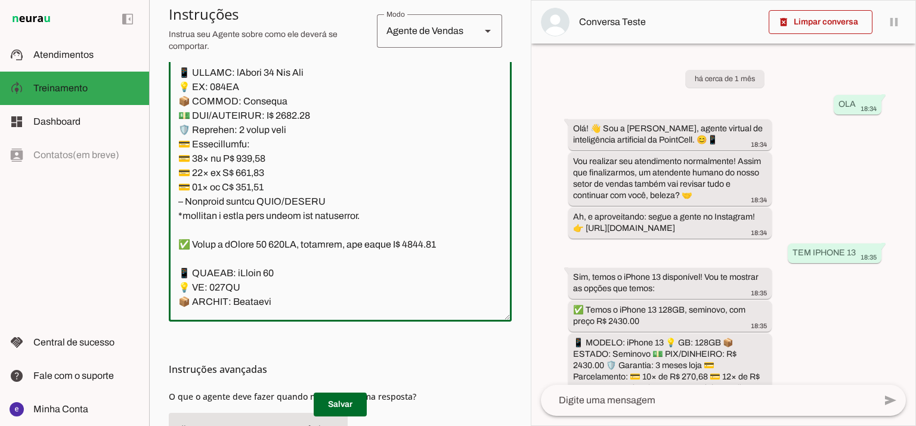
click at [260, 243] on textarea at bounding box center [340, 183] width 343 height 258
paste textarea "40,24"
type textarea "Lore: Ipsu Dolor: Sitametco ad ElitsEddo Eiusmodte: In utlabore et Doloremag - …"
type md-outlined-text-field "Lore: Ipsu Dolor: Sitametco ad ElitsEddo Eiusmodte: In utlabore et Doloremag - …"
click at [253, 259] on textarea at bounding box center [340, 183] width 343 height 258
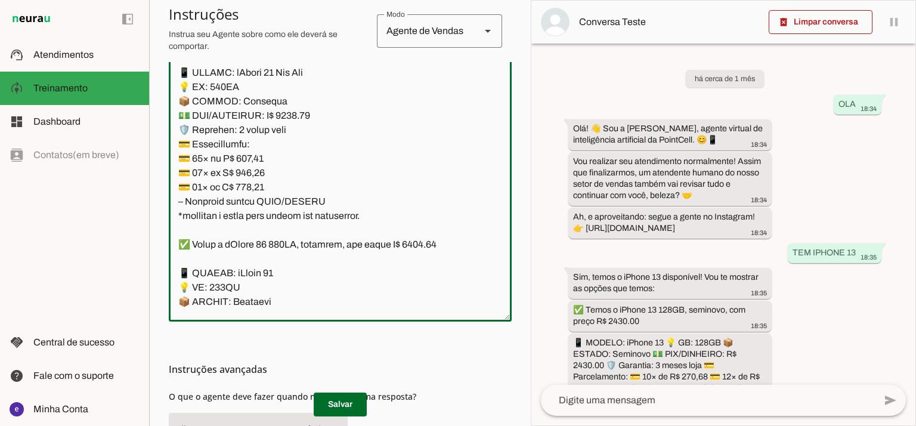
click at [253, 259] on textarea at bounding box center [340, 183] width 343 height 258
paste textarea "56,91"
type textarea "Lore: Ipsu Dolor: Sitametco ad ElitsEddo Eiusmodte: In utlabore et Doloremag - …"
type md-outlined-text-field "Lore: Ipsu Dolor: Sitametco ad ElitsEddo Eiusmodte: In utlabore et Doloremag - …"
click at [254, 274] on textarea at bounding box center [340, 183] width 343 height 258
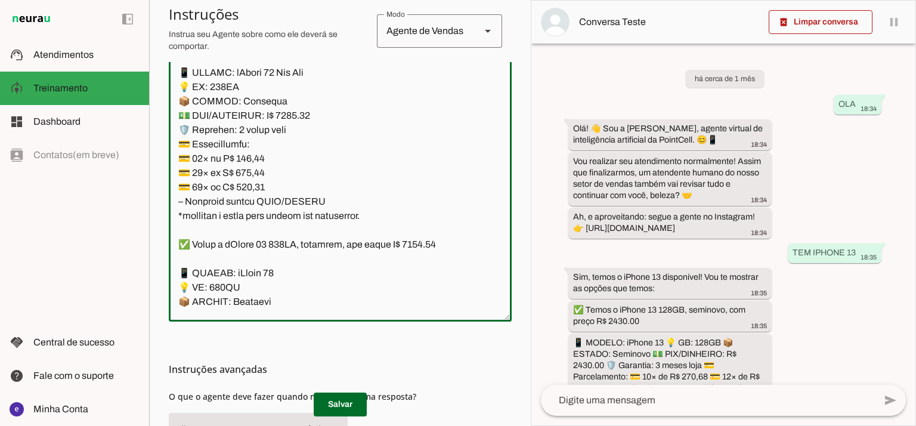
click at [254, 274] on textarea at bounding box center [340, 183] width 343 height 258
paste textarea "24,03"
type textarea "Lore: Ipsu Dolor: Sitametco ad ElitsEddo Eiusmodte: In utlabore et Doloremag - …"
type md-outlined-text-field "Lore: Ipsu Dolor: Sitametco ad ElitsEddo Eiusmodte: In utlabore et Doloremag - …"
click at [349, 396] on span at bounding box center [340, 404] width 53 height 29
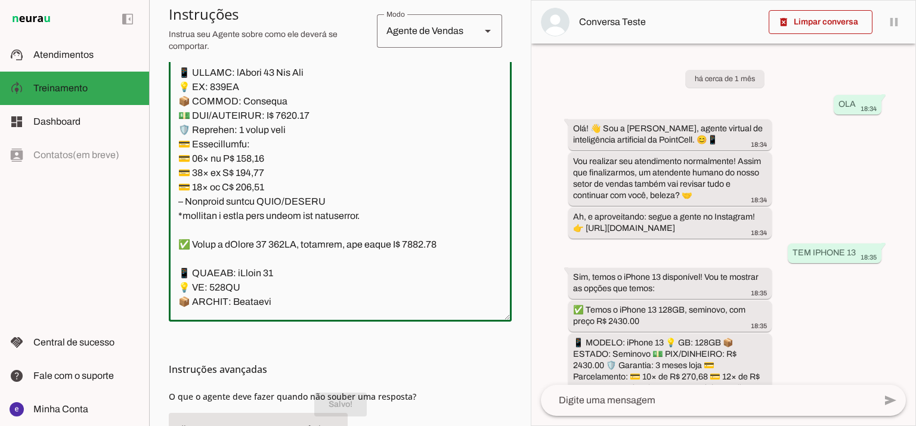
drag, startPoint x: 326, startPoint y: 274, endPoint x: 188, endPoint y: 183, distance: 164.7
click at [188, 183] on textarea at bounding box center [340, 183] width 343 height 258
click at [273, 243] on textarea at bounding box center [340, 183] width 343 height 258
drag, startPoint x: 312, startPoint y: 275, endPoint x: 153, endPoint y: 159, distance: 197.5
click at [153, 159] on section "Agente 1 Agente 2 Criar Agente Você atingiu o limite de IAs Neurau permitidas. …" at bounding box center [340, 213] width 382 height 426
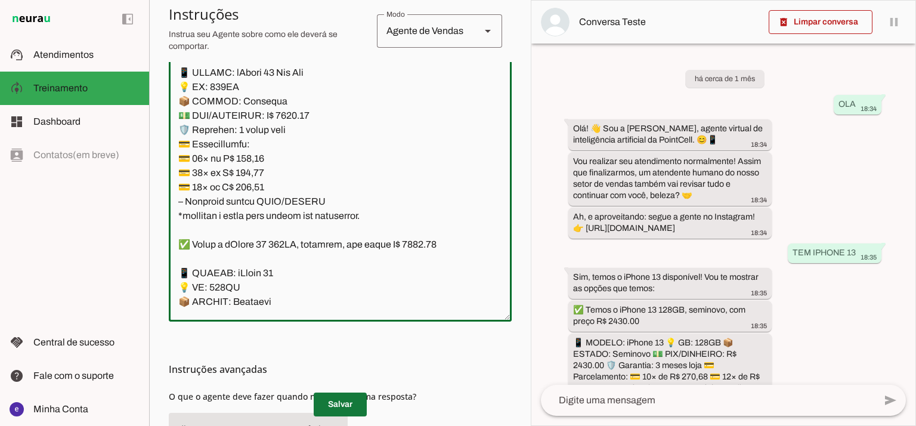
click at [342, 409] on span at bounding box center [340, 404] width 53 height 29
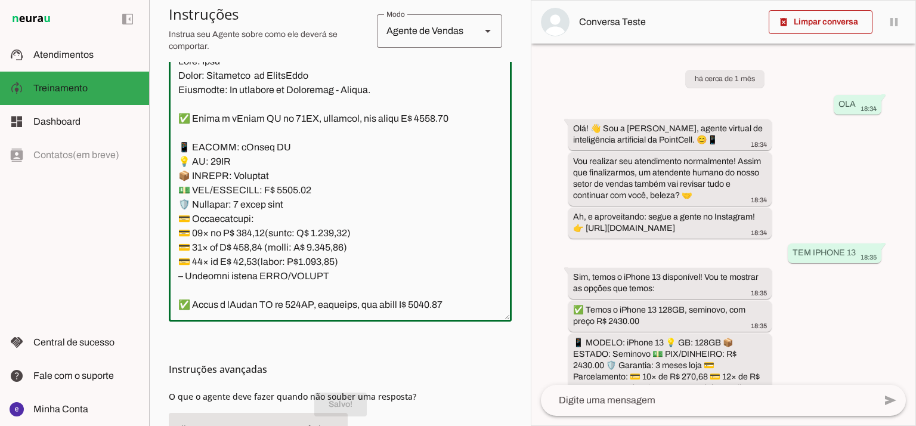
scroll to position [0, 0]
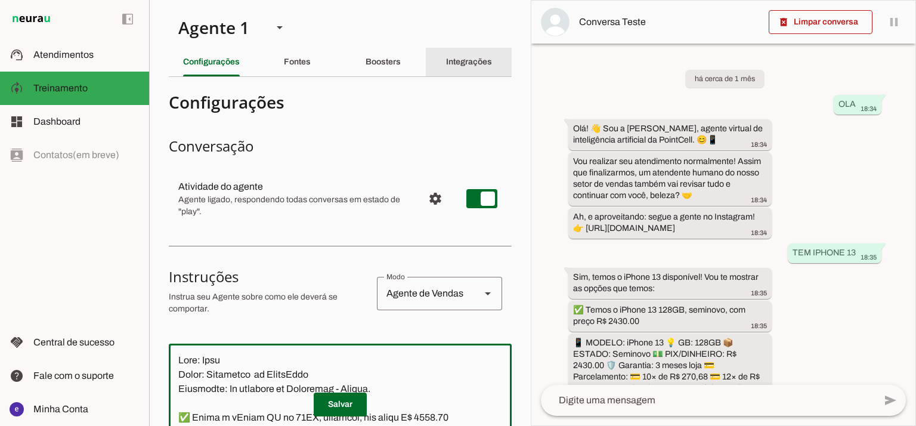
click at [446, 69] on div "Integrações" at bounding box center [469, 62] width 46 height 29
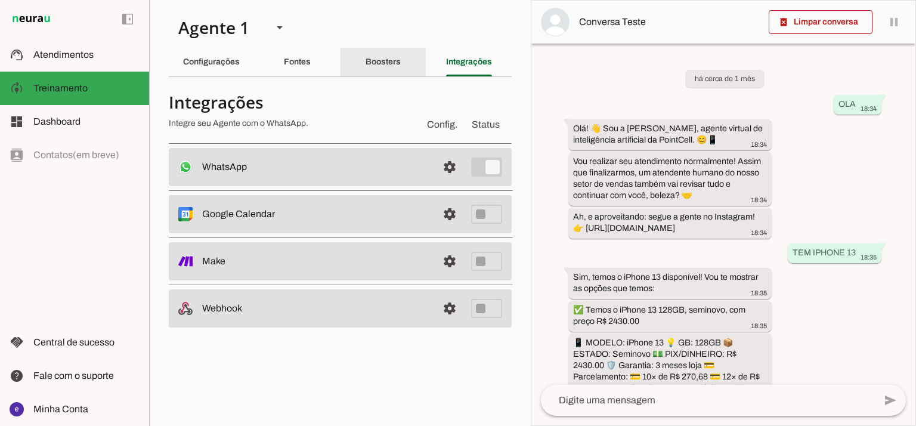
click at [391, 67] on div "Boosters" at bounding box center [382, 62] width 35 height 29
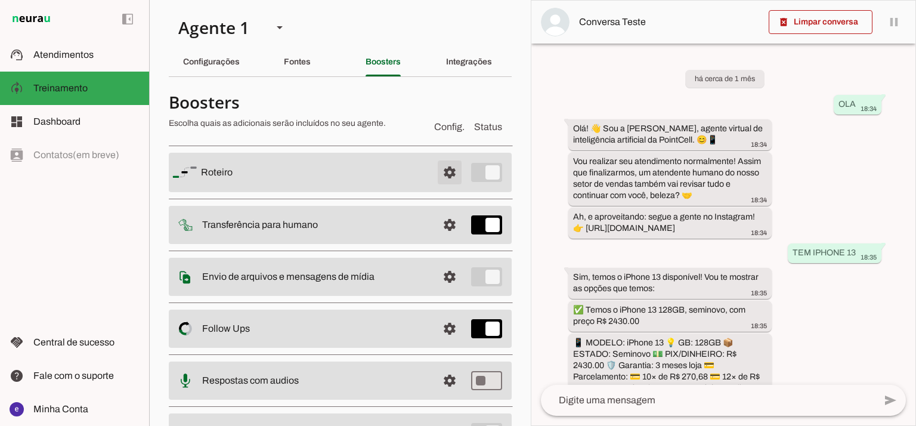
click at [441, 176] on span at bounding box center [449, 172] width 29 height 29
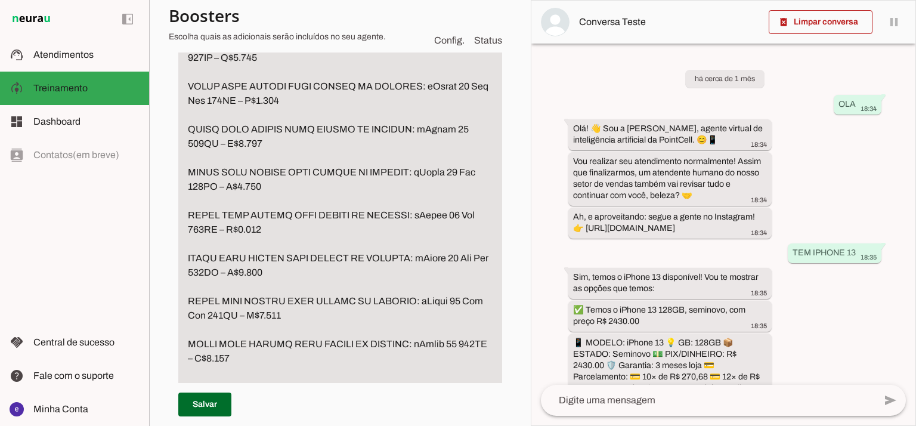
scroll to position [3418, 0]
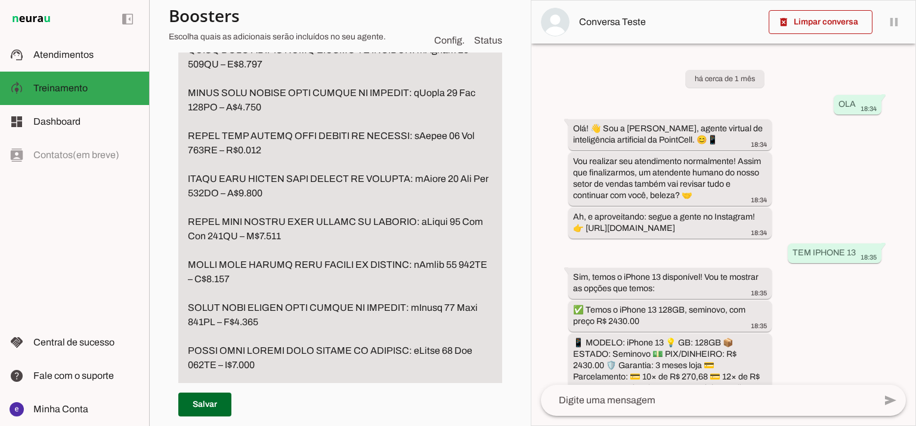
drag, startPoint x: 256, startPoint y: 235, endPoint x: 240, endPoint y: 235, distance: 16.1
type textarea "LOREMIP Dolorsit am consec adi elitse d eiusm te incidid ➡️ Utlabore: “Etdolor …"
type md-filled-text-field "LOREMIP Dolorsit am consec adi elitse d eiusm te incidid ➡️ Utlabore: “Etdolor …"
type textarea "LOREMIP Dolorsit am consec adi elitse d eiusm te incidid ➡️ Utlabore: “Etdolor …"
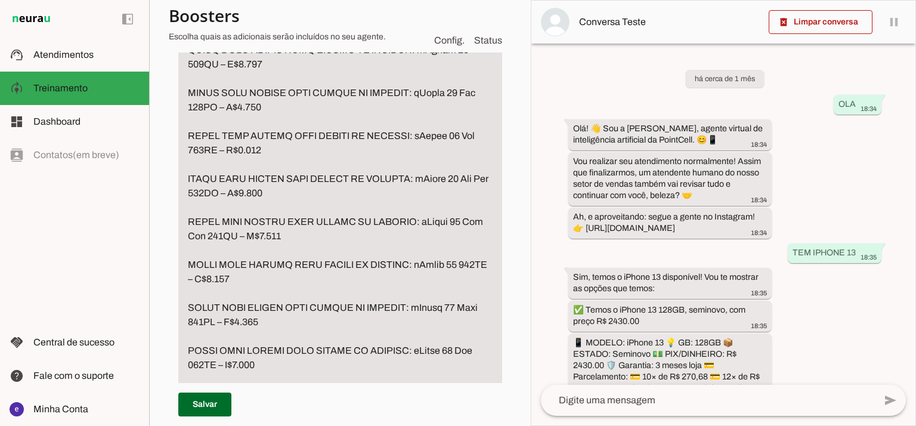
type md-filled-text-field "LOREMIP Dolorsit am consec adi elitse d eiusm te incidid ➡️ Utlabore: “Etdolor …"
drag, startPoint x: 286, startPoint y: 278, endPoint x: 259, endPoint y: 285, distance: 27.6
type textarea "LOREMIP Dolorsit am consec adi elitse d eiusm te incidid ➡️ Utlabore: “Etdolor …"
type md-filled-text-field "LOREMIP Dolorsit am consec adi elitse d eiusm te incidid ➡️ Utlabore: “Etdolor …"
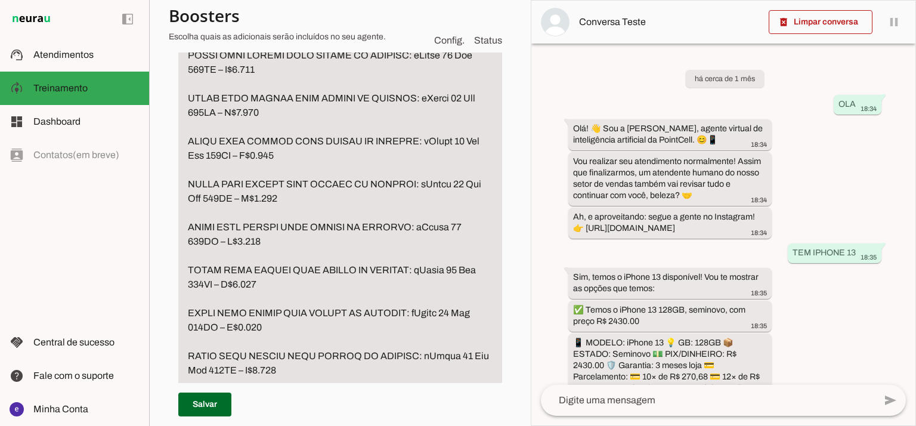
scroll to position [3736, 0]
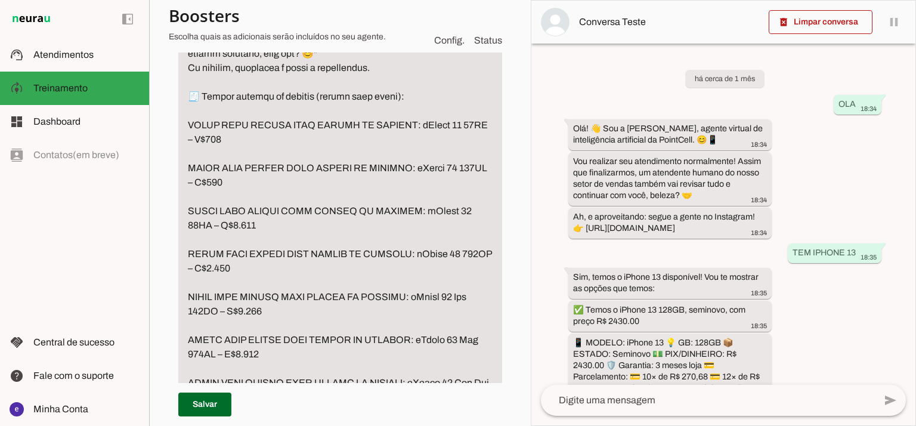
scroll to position [2941, 0]
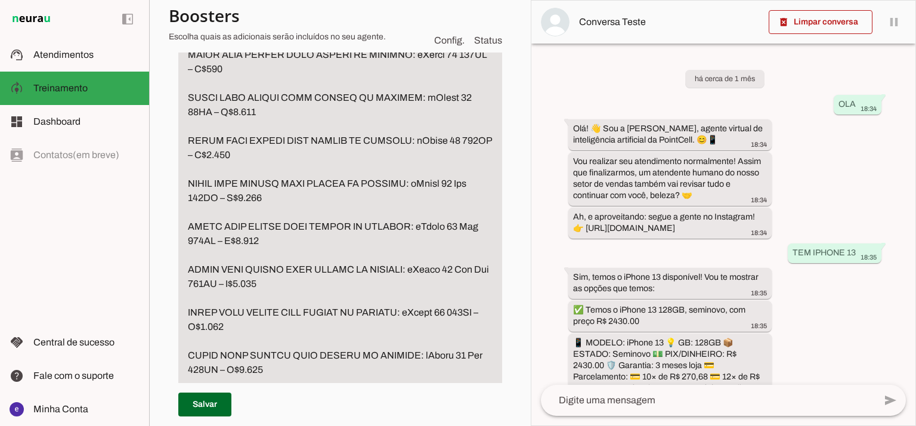
drag, startPoint x: 291, startPoint y: 275, endPoint x: 176, endPoint y: 97, distance: 211.7
type textarea "LOREMIP Dolorsit am consec adi elitse d eiusm te incidid ➡️ Utlabore: “Etdolor …"
type md-filled-text-field "LOREMIP Dolorsit am consec adi elitse d eiusm te incidid ➡️ Utlabore: “Etdolor …"
click at [222, 404] on span at bounding box center [204, 404] width 53 height 29
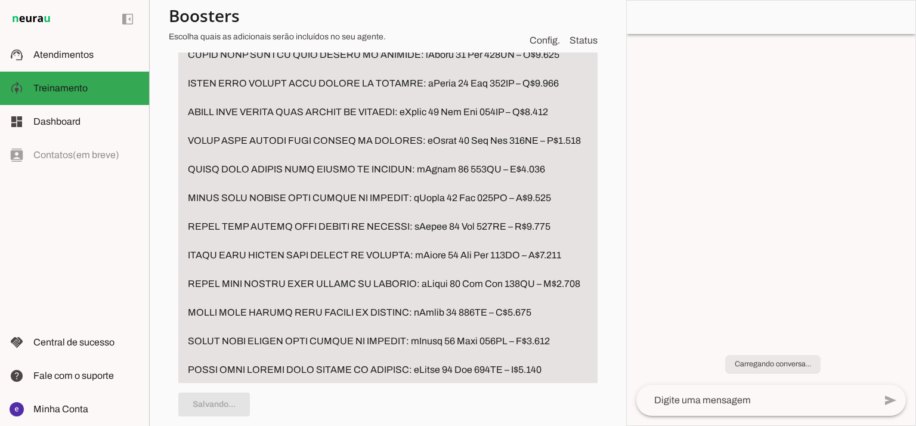
type textarea "LOREMIP Dolorsit am consec adi elitse d eiusm te incidid ➡️ Utlabore: “Etdolor …"
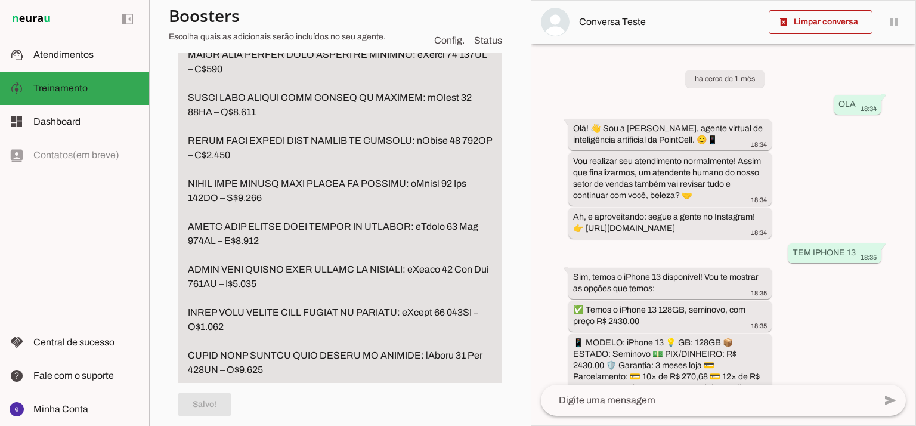
scroll to position [0, 0]
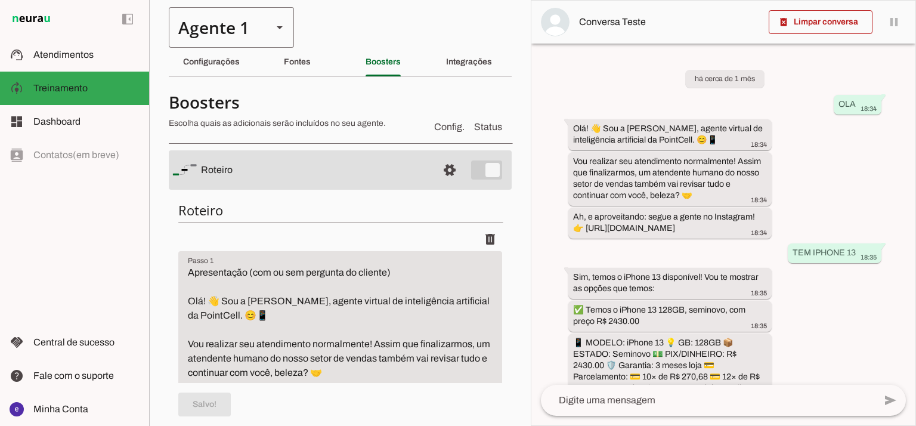
click at [212, 33] on div "Agente 1" at bounding box center [216, 27] width 94 height 41
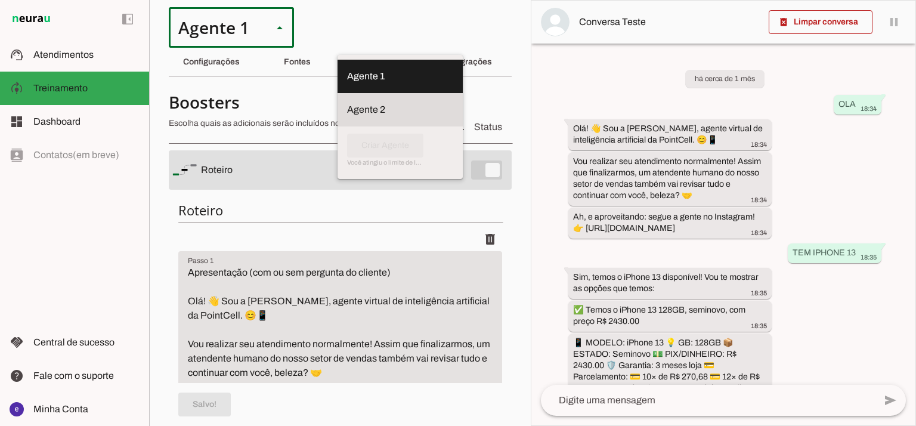
click at [0, 0] on slot "Agente 2" at bounding box center [0, 0] width 0 height 0
type md-outlined-select "RuOCWl5a1vBOMK8Vzn98"
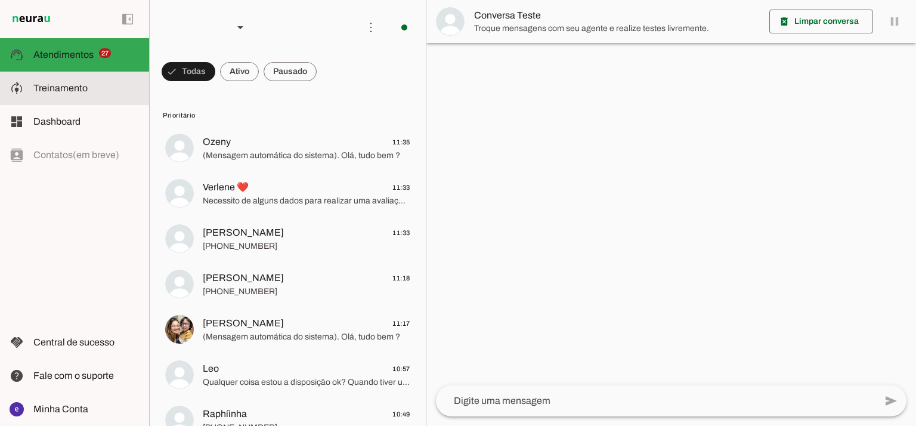
click at [88, 82] on slot at bounding box center [86, 88] width 106 height 14
type textarea "Apresentação (com ou sem pergunta do cliente) Olá! 👋 [PERSON_NAME] a [PERSON_NA…"
type textarea "📌 LOREMIPS DO SITAMET (CONSECTETU) Adipis eli s doeiusm temporinc utl et dolore…"
type textarea "🧾Garantia e Nota Fiscal 📱 iPhones Lacrados: 🛡️ 1 ano de garantia pela Apple 📱 i…"
type textarea "LOREMIP Dolorsit am consec adi elitse d eiusm te incidid ➡️ Utlabore: “Etdolor …"
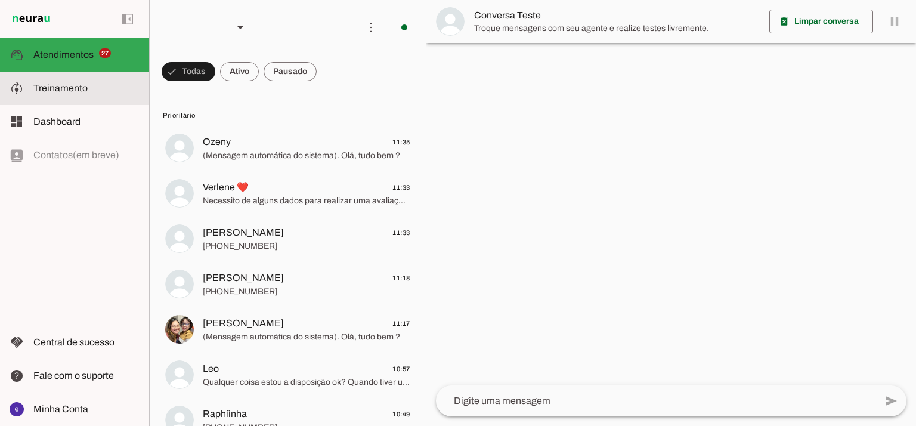
type textarea "Pedido de Fotos ou Vídeos do Aparelho Se o cliente pedir fotos ou vídeos do apa…"
type textarea "💳 Formas de Pagamento Aceitas 📌 Formas de pagamento que trabalhamos na iYellow:…"
type textarea "🧢 Loremipsu dolor Sitametcon (Adipisc, Elitsedd, Eiusmodtem in Utlabo) 📌 Etdolo…"
type textarea "🔔 Solicitação de Informação sobre Saúde da Bateria – iPhones Seminovos 🔹 Quando…"
type textarea "🎨 Perguntas sobre Cores de iPhone 📌 Sempre que o cliente perguntar se há determ…"
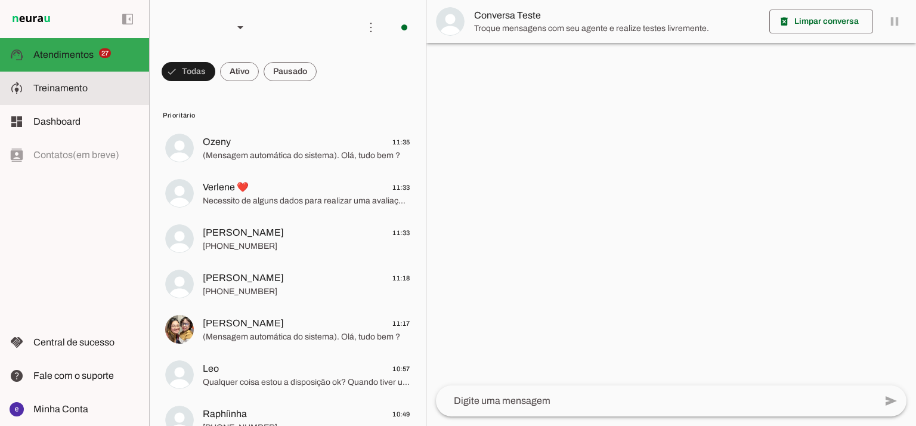
type textarea "Dúvidas sobre originalidade ou peças trocadas Gatilho de exemplo : Sempre que o…"
type textarea "Faça as contas para o cliente caso ele queira dar um valor de entrada e simule …"
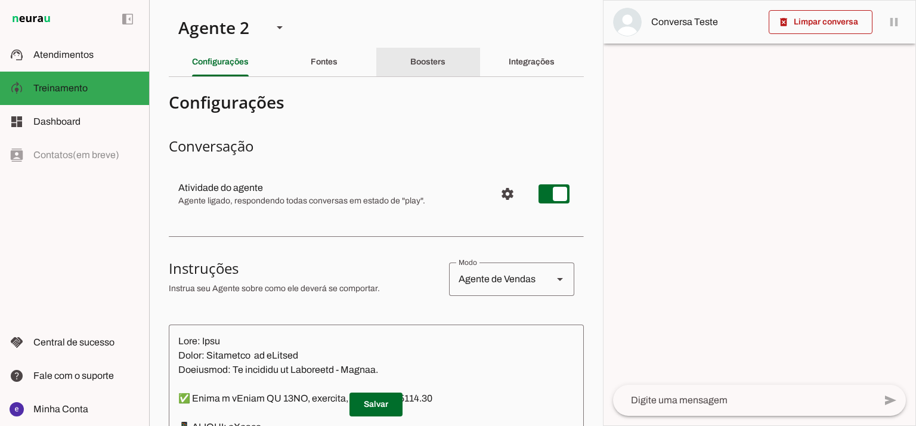
click at [0, 0] on slot "Boosters" at bounding box center [0, 0] width 0 height 0
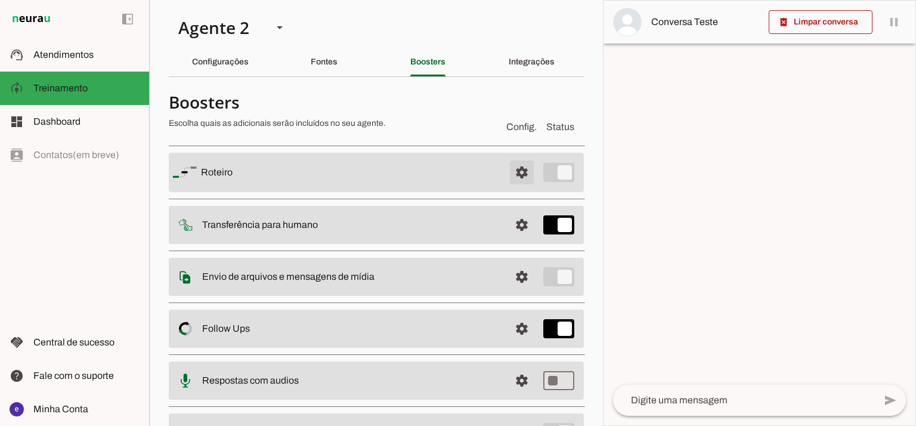
click at [510, 173] on span at bounding box center [521, 172] width 29 height 29
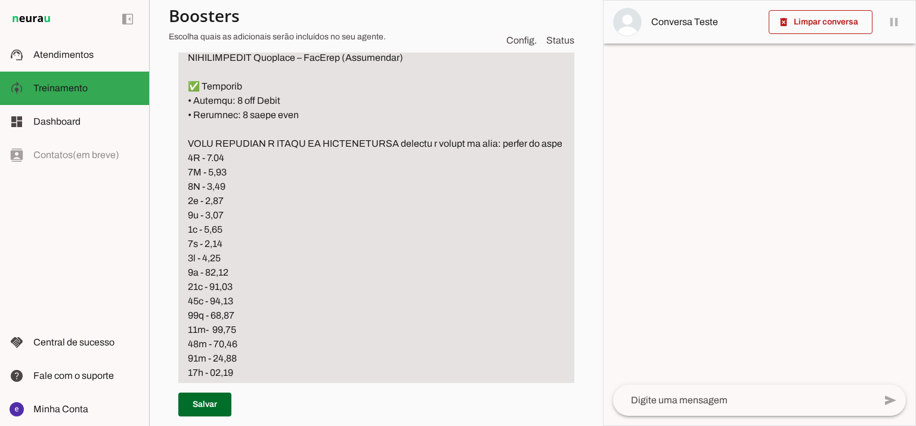
scroll to position [3815, 0]
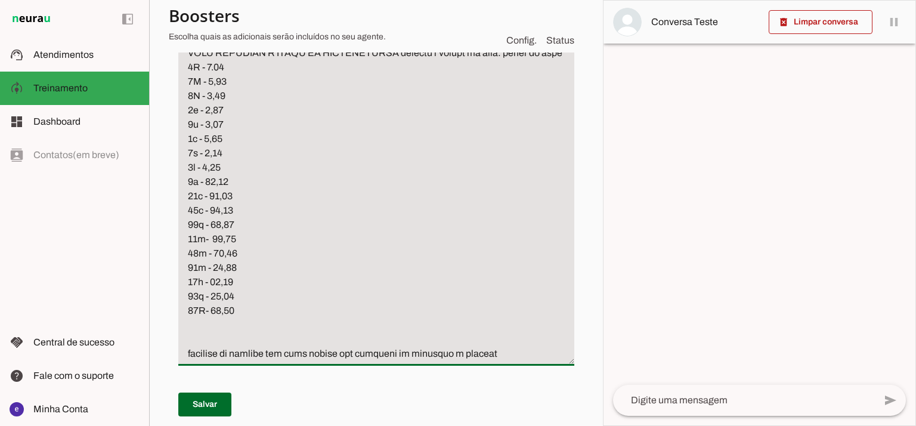
drag, startPoint x: 184, startPoint y: 125, endPoint x: 284, endPoint y: 111, distance: 100.5
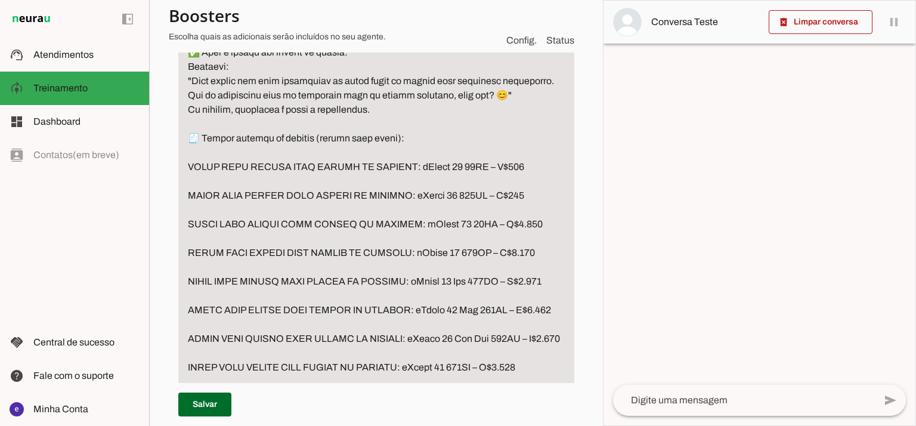
scroll to position [2702, 0]
type textarea "LOREMIP Dolorsit am consec adi elitse d eiusm te incidid ➡️ Utlabore: “Etdolor …"
type md-filled-text-field "LOREMIP Dolorsit am consec adi elitse d eiusm te incidid ➡️ Utlabore: “Etdolor …"
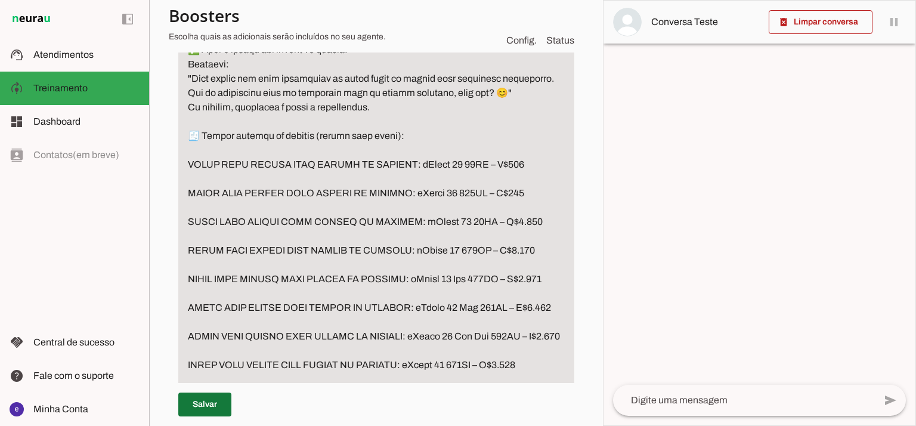
click at [218, 402] on span at bounding box center [204, 404] width 53 height 29
type textarea "LOREMIP Dolorsit am consec adi elitse d eiusm te incidid ➡️ Utlabore: “Etdolor …"
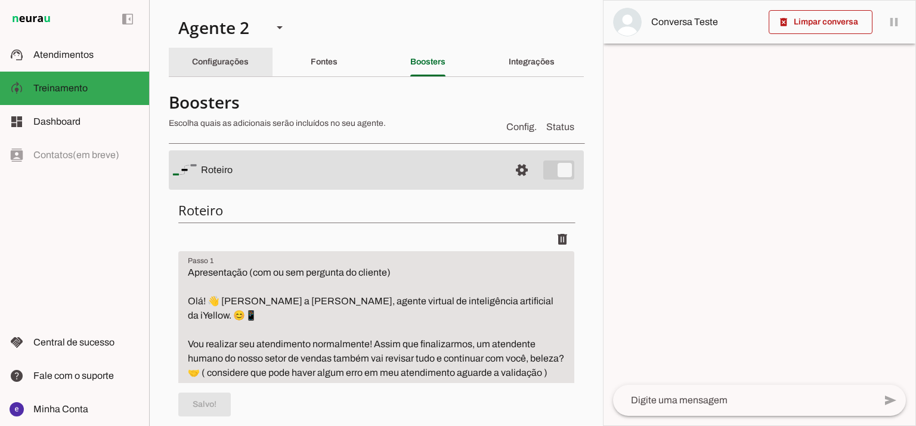
click at [249, 62] on div "Configurações" at bounding box center [220, 62] width 57 height 29
